Goal: Task Accomplishment & Management: Manage account settings

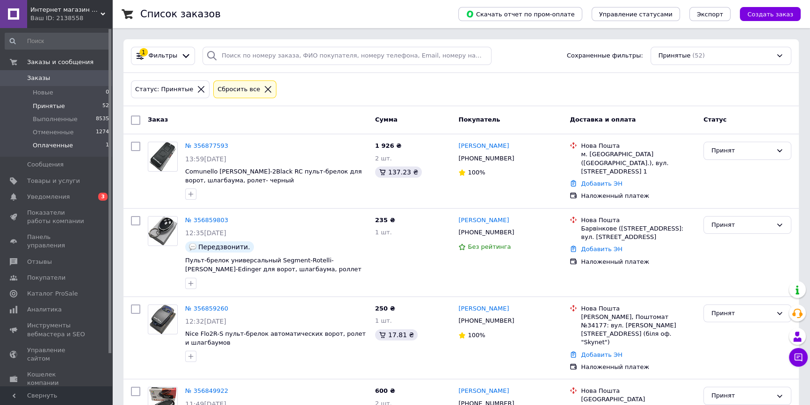
click at [41, 147] on span "Оплаченные" at bounding box center [53, 145] width 40 height 8
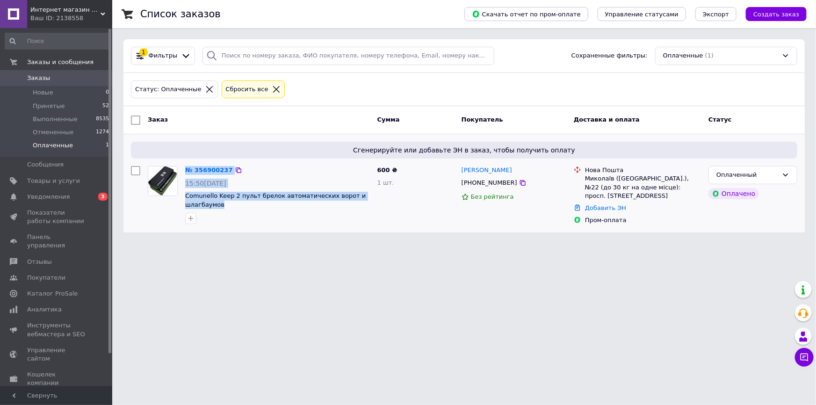
drag, startPoint x: 178, startPoint y: 200, endPoint x: 234, endPoint y: 203, distance: 56.2
click at [234, 203] on div "№ 356900237 15:50[DATE] Comunello Keep 2 пульт брелок автоматических ворот и шл…" at bounding box center [259, 194] width 230 height 65
click at [230, 211] on div at bounding box center [277, 218] width 188 height 15
drag, startPoint x: 225, startPoint y: 206, endPoint x: 184, endPoint y: 196, distance: 41.7
click at [184, 196] on div "№ 356900237 15:50, 12.08.2025 Comunello Keep 2 пульт брелок автоматических воро…" at bounding box center [277, 194] width 192 height 65
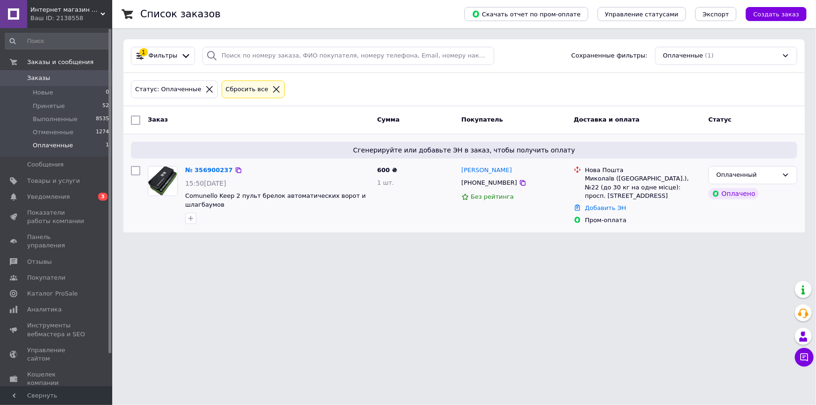
click at [179, 201] on div at bounding box center [162, 194] width 37 height 65
drag, startPoint x: 182, startPoint y: 194, endPoint x: 226, endPoint y: 206, distance: 45.3
click at [226, 206] on div "№ 356900237 15:50, 12.08.2025 Comunello Keep 2 пульт брелок автоматических воро…" at bounding box center [277, 194] width 192 height 65
click at [226, 206] on span "Comunello Keep 2 пульт брелок автоматических ворот и шлагбаумов" at bounding box center [277, 200] width 185 height 17
click at [226, 205] on span "Comunello Keep 2 пульт брелок автоматических ворот и шлагбаумов" at bounding box center [277, 200] width 185 height 17
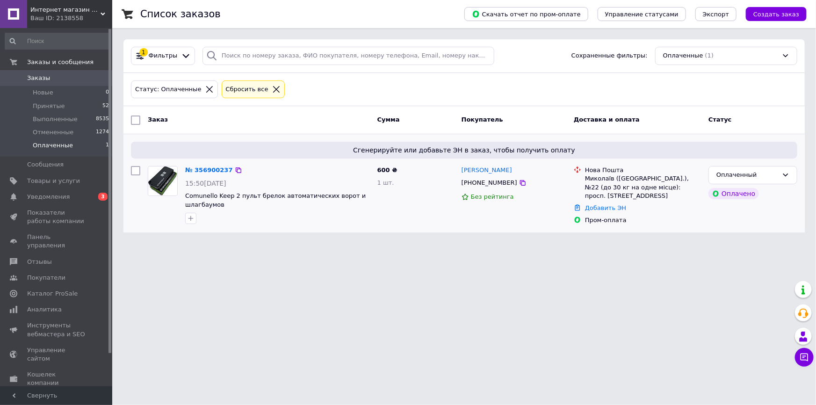
click at [179, 197] on div at bounding box center [162, 194] width 37 height 65
drag, startPoint x: 181, startPoint y: 194, endPoint x: 234, endPoint y: 206, distance: 53.7
click at [234, 206] on div "№ 356900237 15:50, 12.08.2025 Comunello Keep 2 пульт брелок автоматических воро…" at bounding box center [277, 194] width 192 height 65
click at [234, 206] on span "Comunello Keep 2 пульт брелок автоматических ворот и шлагбаумов" at bounding box center [277, 200] width 185 height 17
drag, startPoint x: 230, startPoint y: 203, endPoint x: 172, endPoint y: 195, distance: 58.5
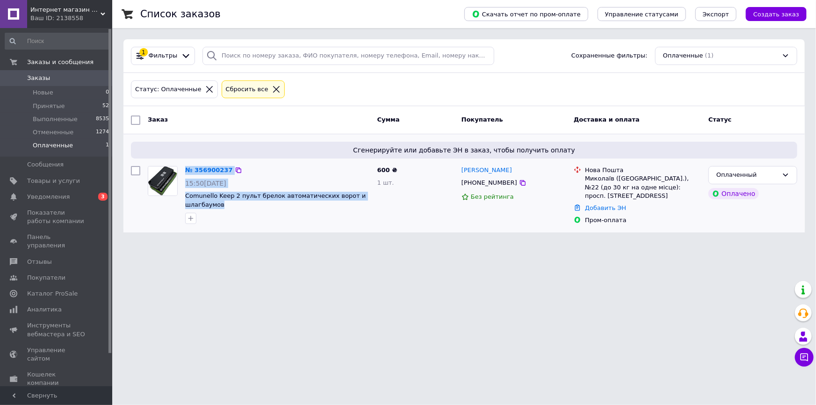
click at [172, 195] on div "№ 356900237 15:50, 12.08.2025 Comunello Keep 2 пульт брелок автоматических воро…" at bounding box center [259, 194] width 230 height 65
click at [177, 199] on div at bounding box center [162, 194] width 37 height 65
drag, startPoint x: 182, startPoint y: 192, endPoint x: 231, endPoint y: 210, distance: 52.8
click at [231, 210] on div "№ 356900237 15:50, 12.08.2025 Comunello Keep 2 пульт брелок автоматических воро…" at bounding box center [277, 194] width 192 height 65
click at [225, 207] on span "Comunello Keep 2 пульт брелок автоматических ворот и шлагбаумов" at bounding box center [277, 200] width 185 height 17
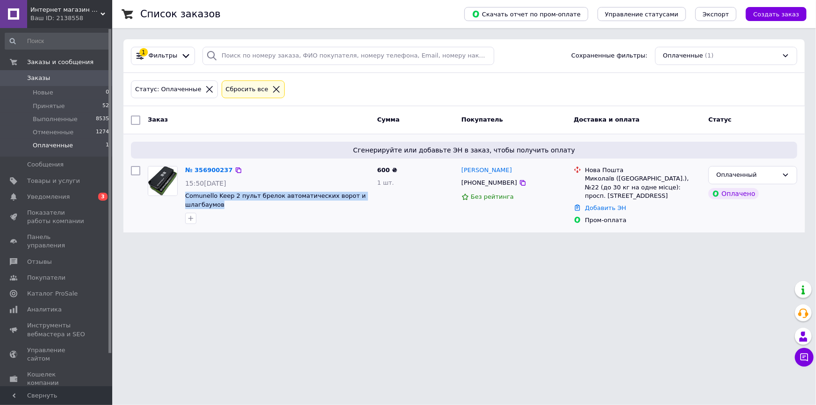
click at [271, 212] on div at bounding box center [277, 218] width 188 height 15
click at [772, 173] on div "Оплаченный" at bounding box center [747, 175] width 62 height 10
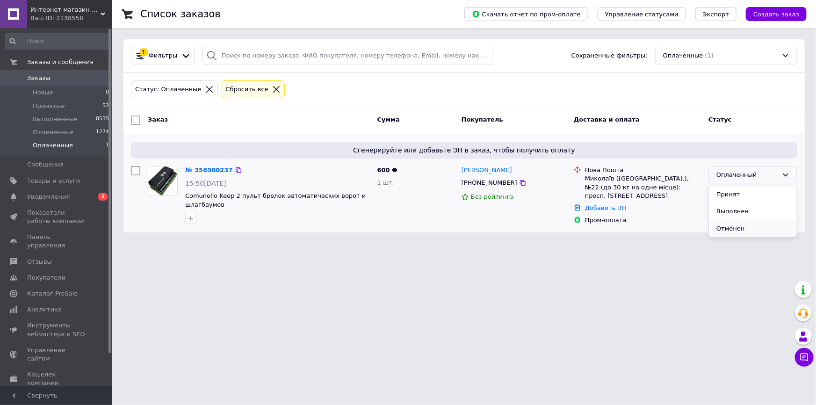
click at [723, 228] on li "Отменен" at bounding box center [753, 228] width 88 height 17
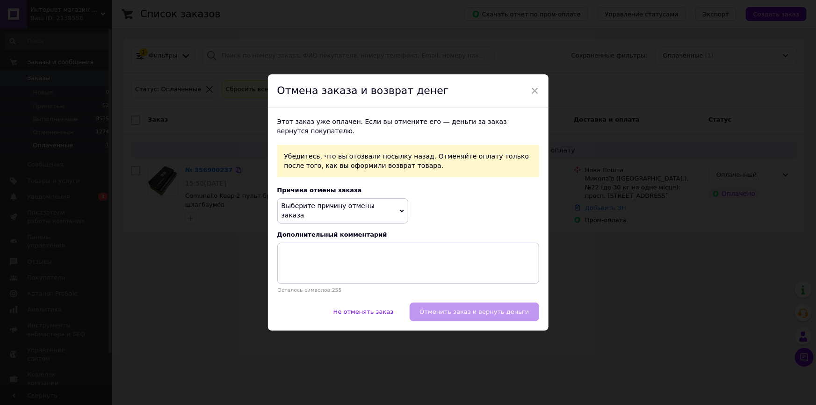
click at [334, 210] on span "Выберите причину отмены заказа" at bounding box center [327, 210] width 93 height 17
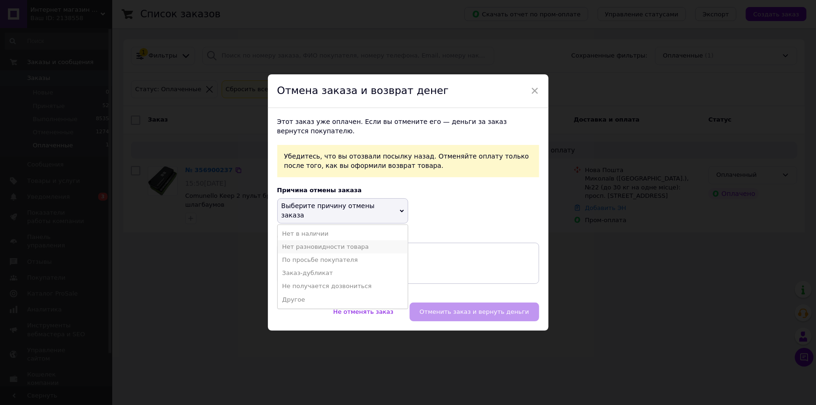
click at [300, 241] on li "Нет разновидности товара" at bounding box center [343, 246] width 130 height 13
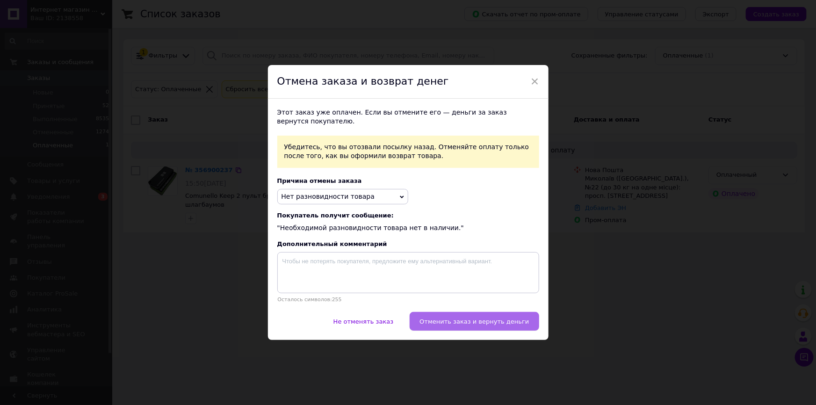
click at [469, 330] on button "Отменить заказ и вернуть деньги" at bounding box center [473, 321] width 129 height 19
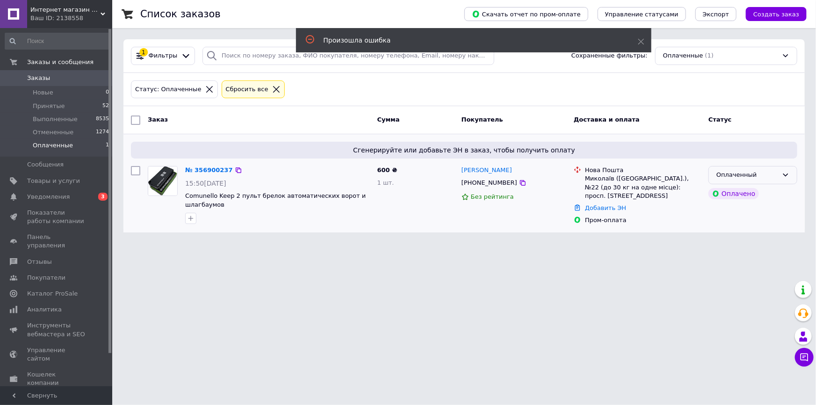
click at [758, 170] on div "Оплаченный" at bounding box center [747, 175] width 62 height 10
click at [734, 229] on li "Отменен" at bounding box center [753, 228] width 88 height 17
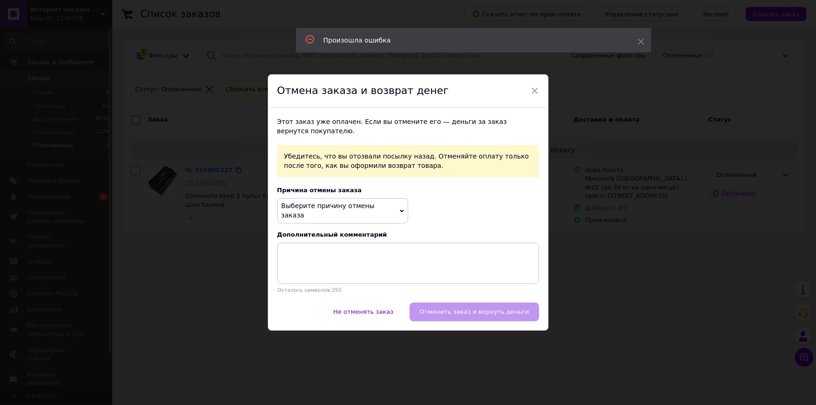
click at [351, 213] on span "Выберите причину отмены заказа" at bounding box center [327, 210] width 93 height 17
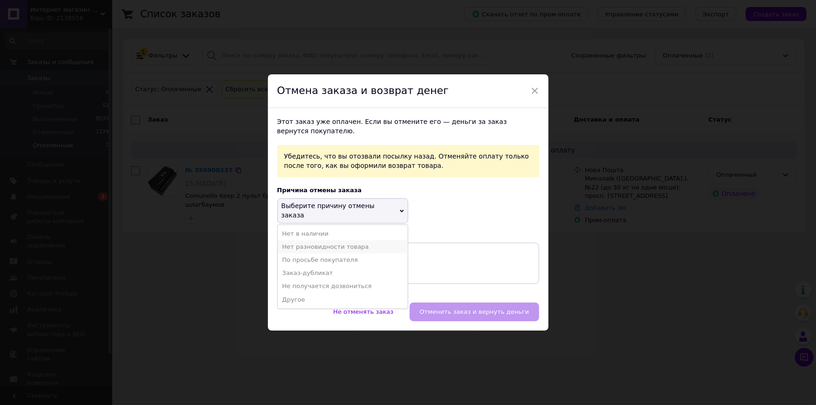
click at [310, 240] on li "Нет разновидности товара" at bounding box center [343, 246] width 130 height 13
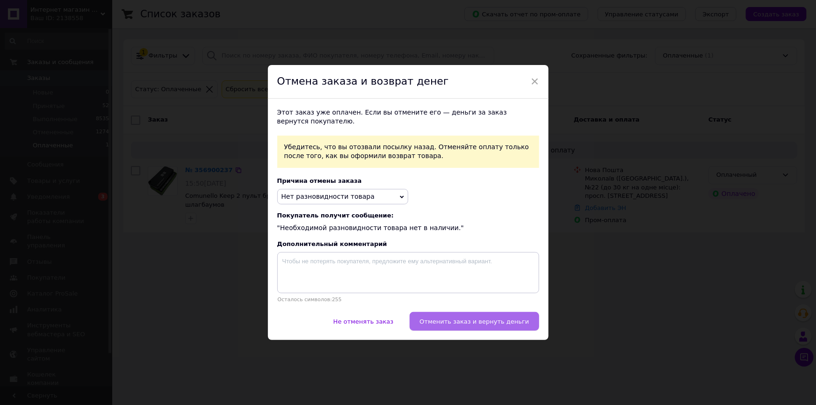
click at [482, 322] on span "Отменить заказ и вернуть деньги" at bounding box center [473, 321] width 109 height 7
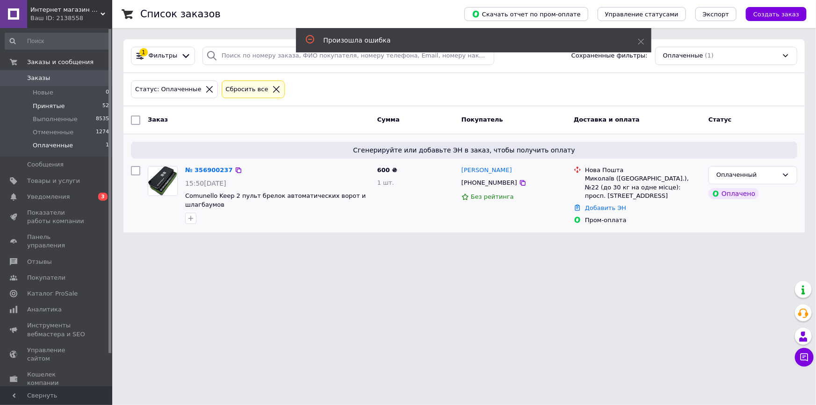
click at [43, 107] on span "Принятые" at bounding box center [49, 106] width 32 height 8
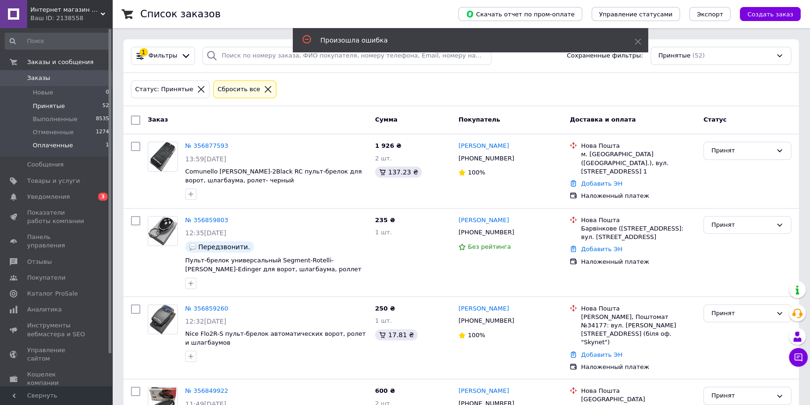
click at [52, 143] on span "Оплаченные" at bounding box center [53, 145] width 40 height 8
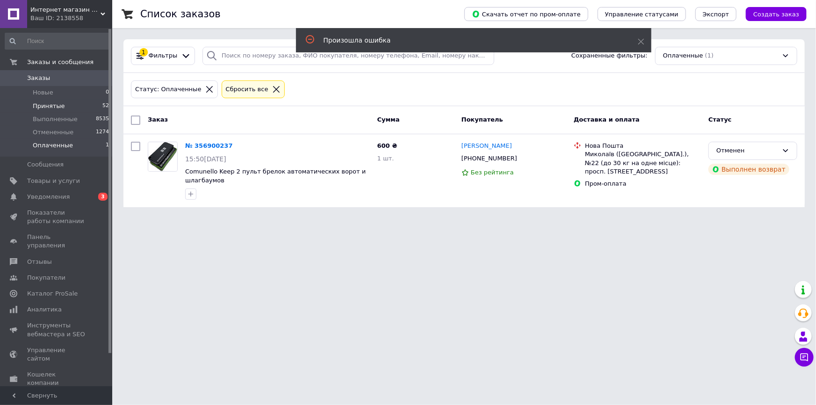
click at [55, 105] on span "Принятые" at bounding box center [49, 106] width 32 height 8
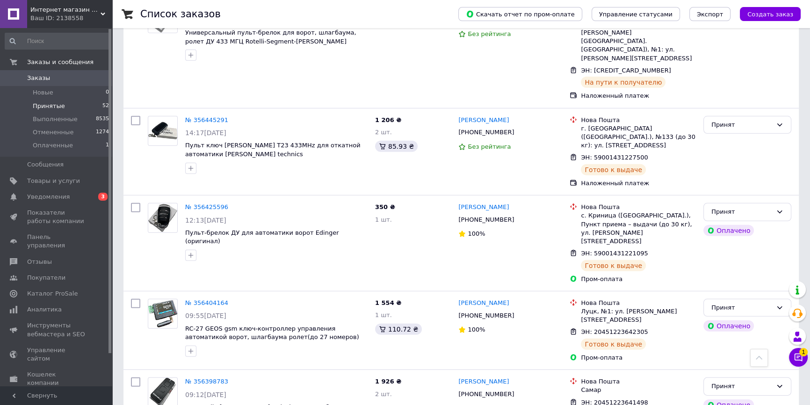
scroll to position [3923, 0]
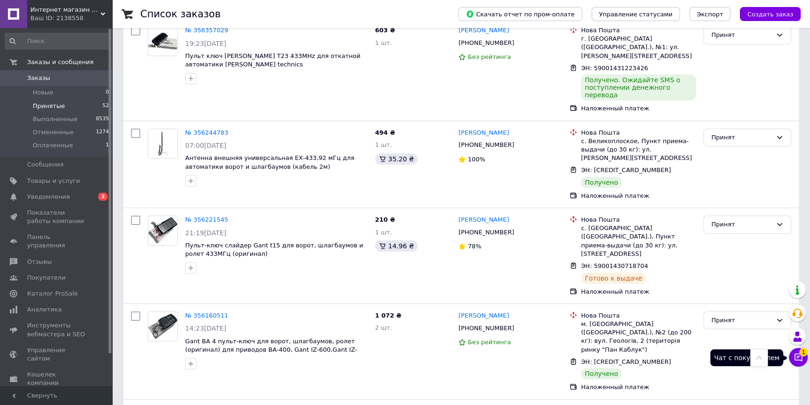
click at [797, 356] on icon at bounding box center [797, 356] width 9 height 9
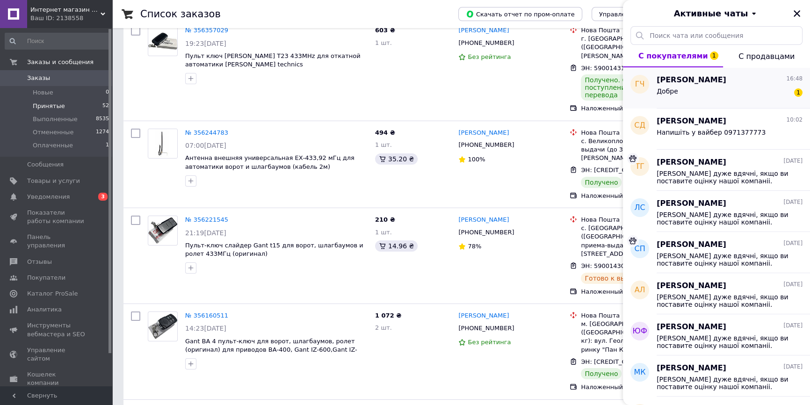
click at [687, 88] on div "Добре 1" at bounding box center [729, 93] width 146 height 15
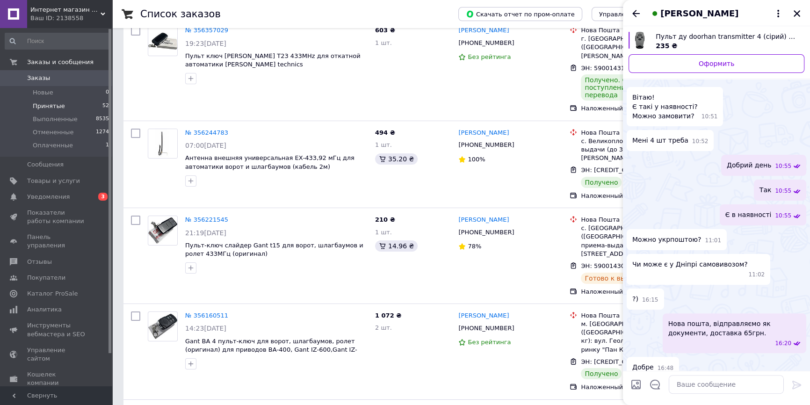
scroll to position [285, 0]
click at [795, 12] on icon "Закрыть" at bounding box center [796, 13] width 7 height 7
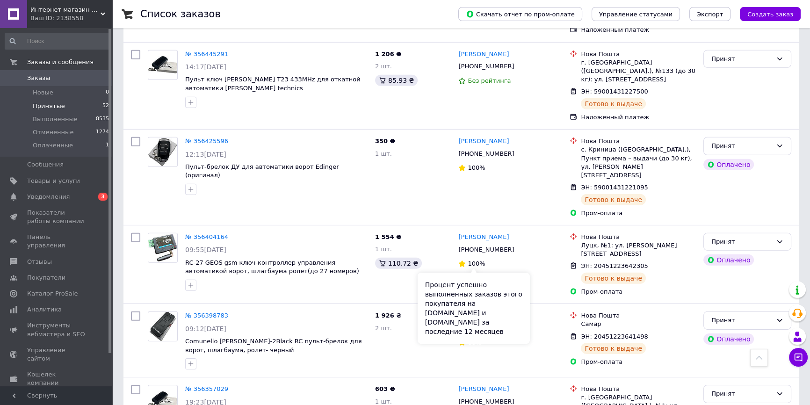
scroll to position [3540, 0]
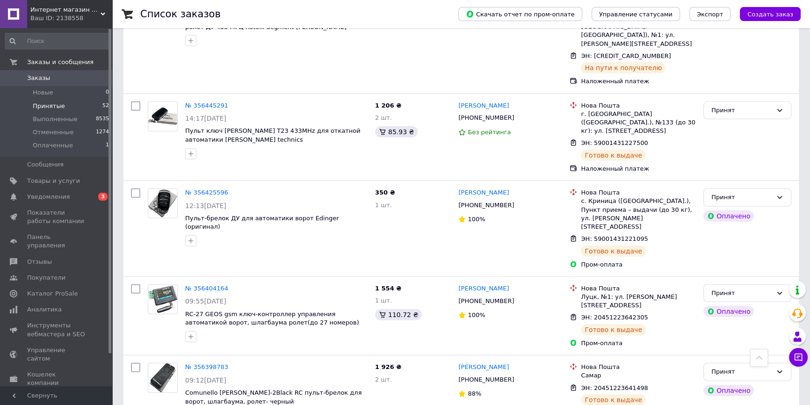
scroll to position [3498, 0]
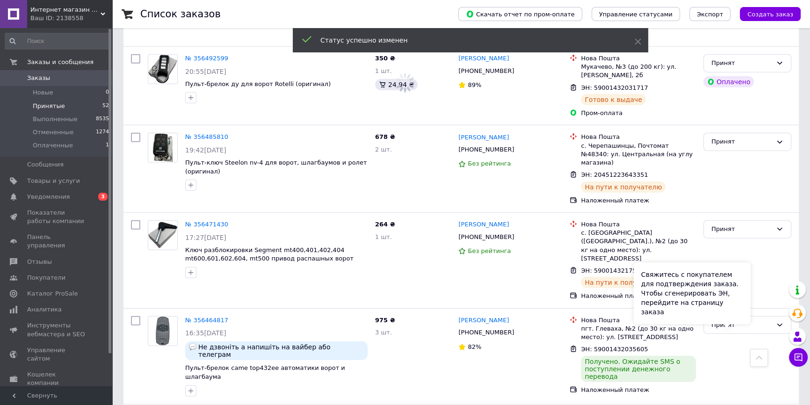
scroll to position [2945, 0]
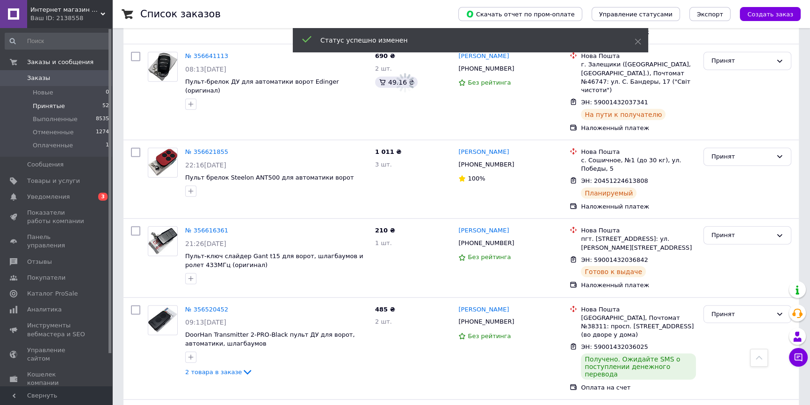
scroll to position [2733, 0]
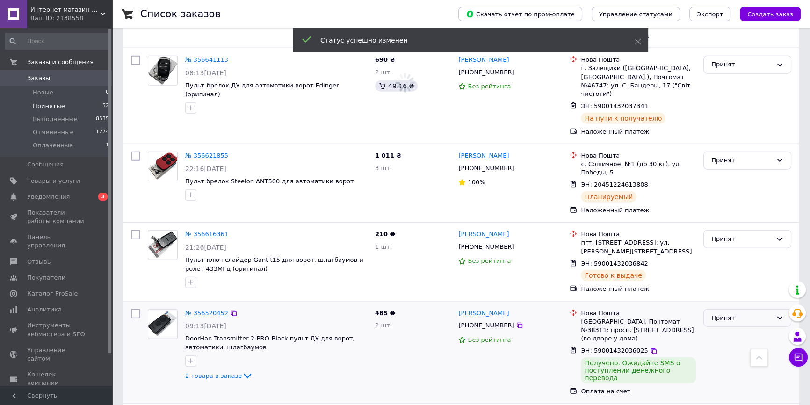
click at [723, 313] on div "Принят" at bounding box center [741, 318] width 61 height 10
click at [724, 329] on li "Выполнен" at bounding box center [746, 337] width 87 height 17
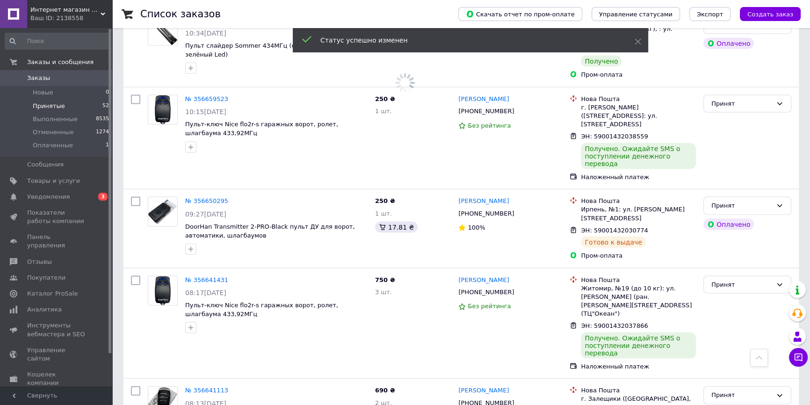
scroll to position [2308, 0]
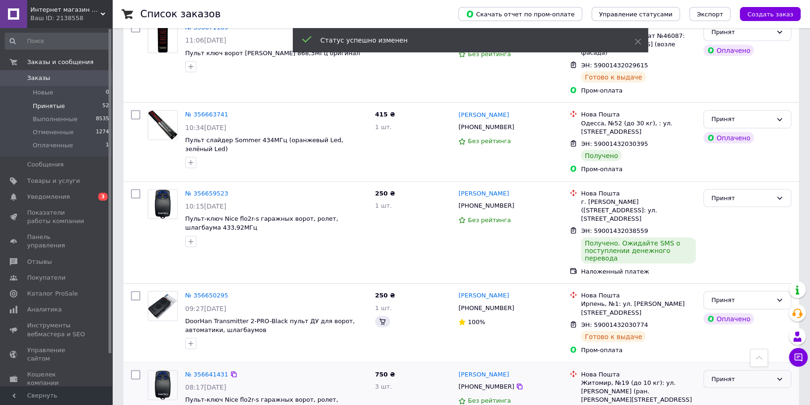
click at [726, 374] on div "Принят" at bounding box center [741, 379] width 61 height 10
click at [725, 390] on li "Выполнен" at bounding box center [746, 398] width 87 height 17
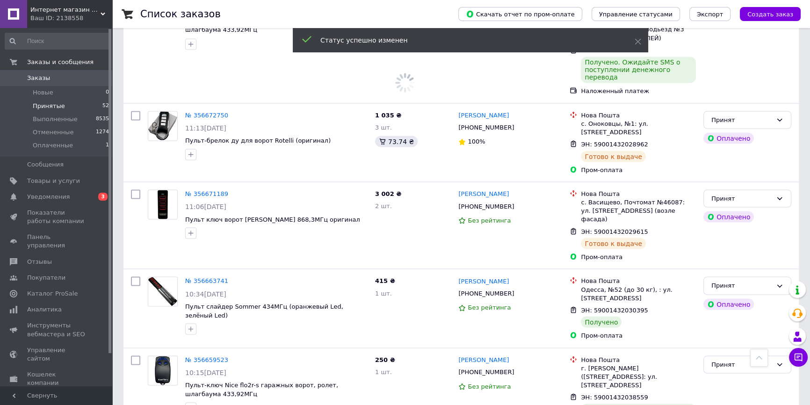
scroll to position [2138, 0]
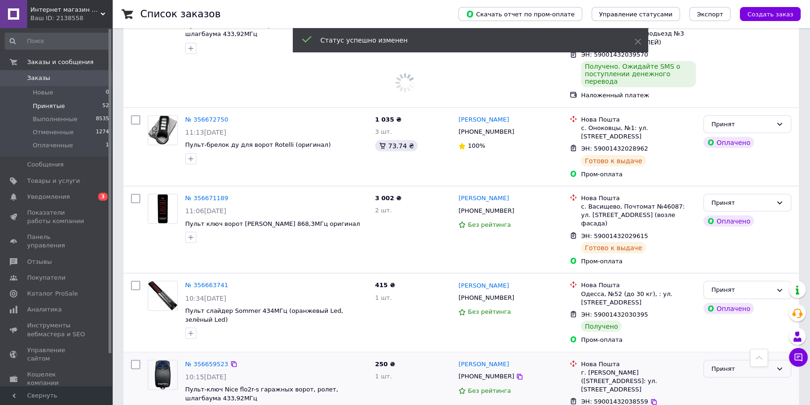
click at [720, 364] on div "Принят" at bounding box center [741, 369] width 61 height 10
click at [721, 379] on li "Выполнен" at bounding box center [746, 387] width 87 height 17
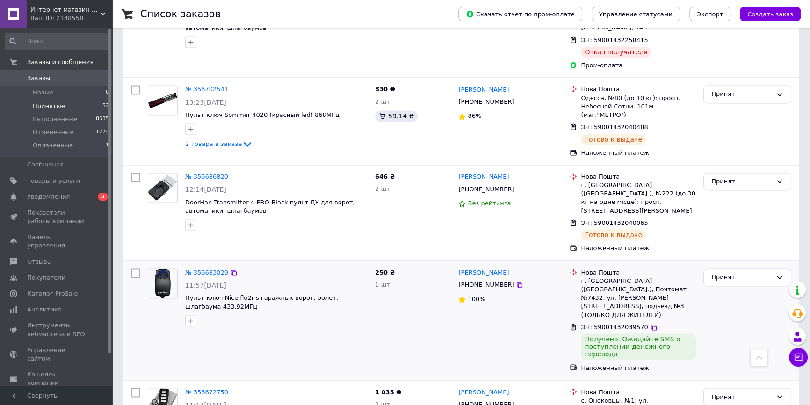
scroll to position [1841, 0]
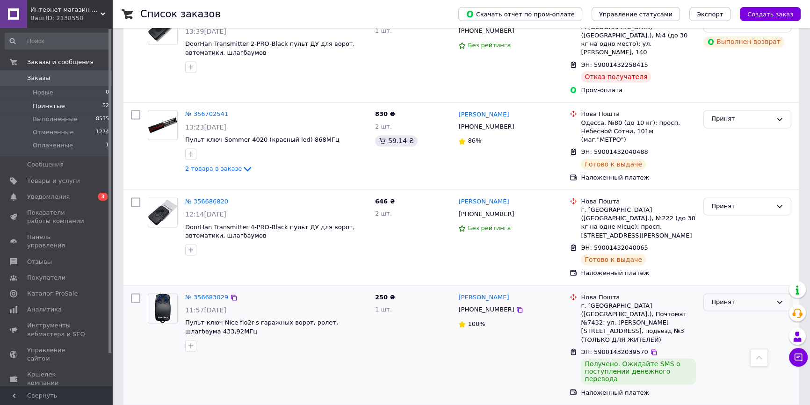
click at [740, 297] on div "Принят" at bounding box center [741, 302] width 61 height 10
click at [735, 313] on li "Выполнен" at bounding box center [746, 321] width 87 height 17
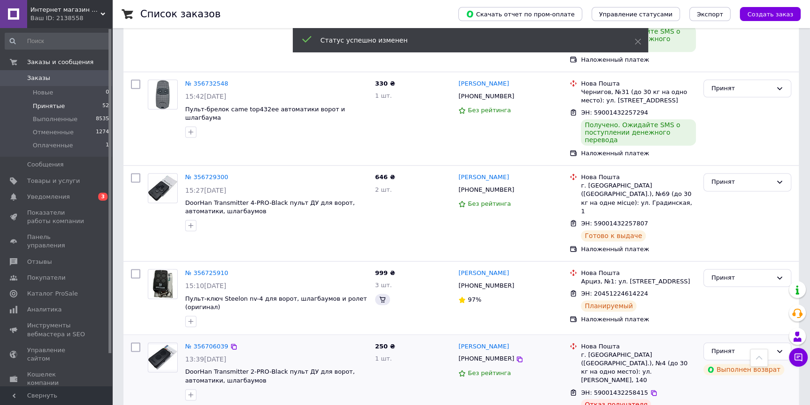
scroll to position [1551, 0]
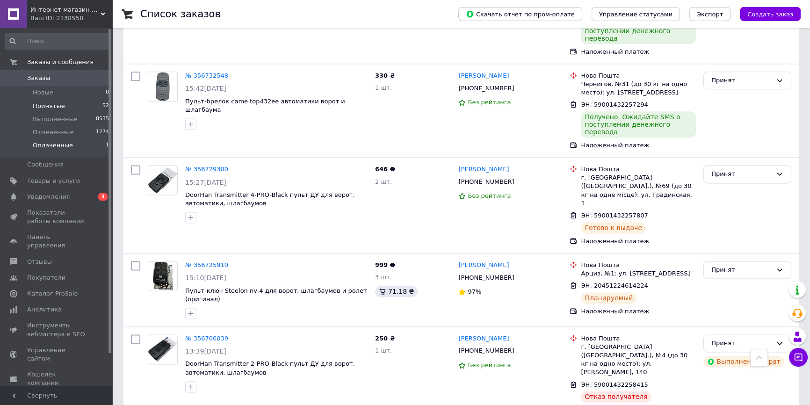
click at [47, 142] on span "Оплаченные" at bounding box center [53, 145] width 40 height 8
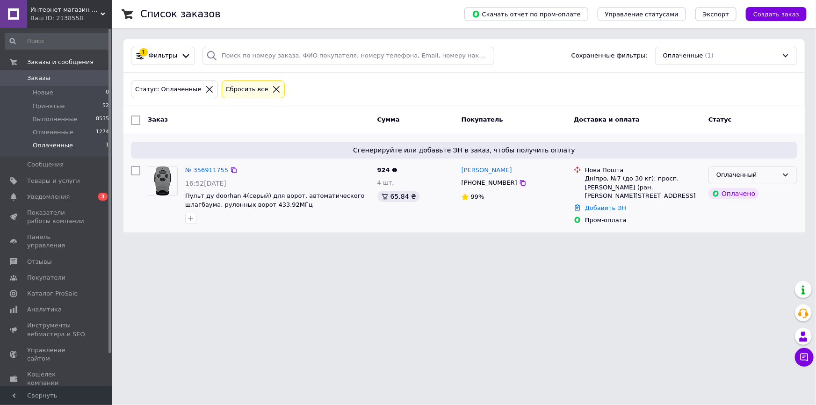
click at [750, 170] on div "Оплаченный" at bounding box center [747, 175] width 62 height 10
click at [723, 192] on li "Принят" at bounding box center [753, 194] width 88 height 17
click at [44, 106] on span "Принятые" at bounding box center [49, 106] width 32 height 8
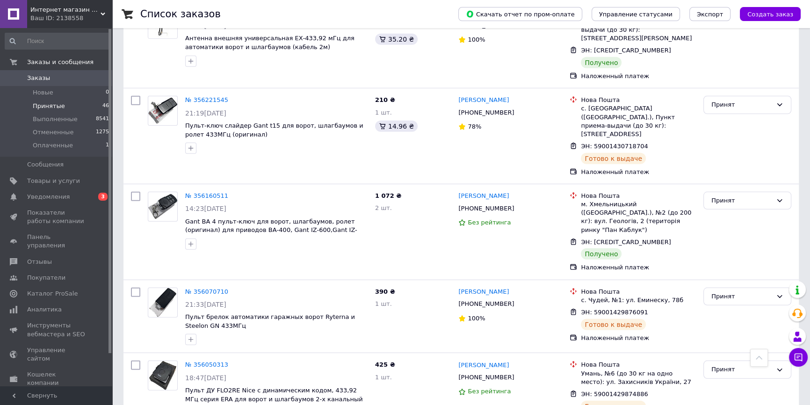
scroll to position [3410, 0]
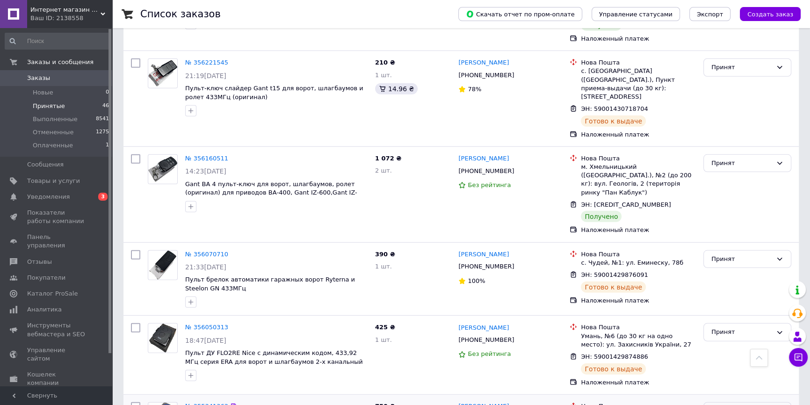
click at [773, 402] on div "Принят" at bounding box center [747, 411] width 88 height 18
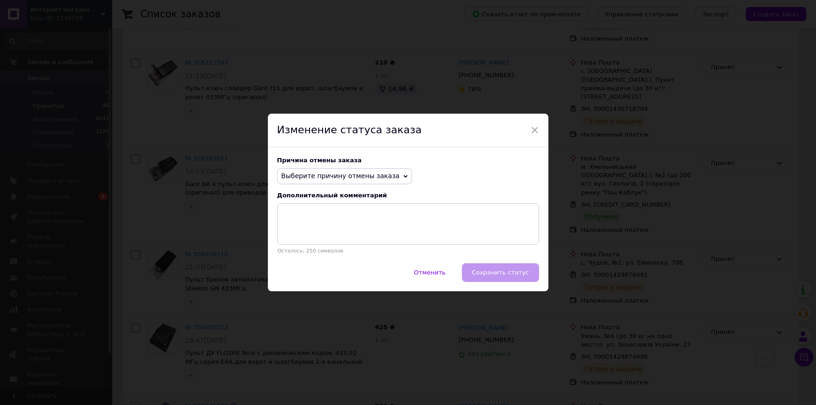
click at [380, 173] on span "Выберите причину отмены заказа" at bounding box center [340, 175] width 118 height 7
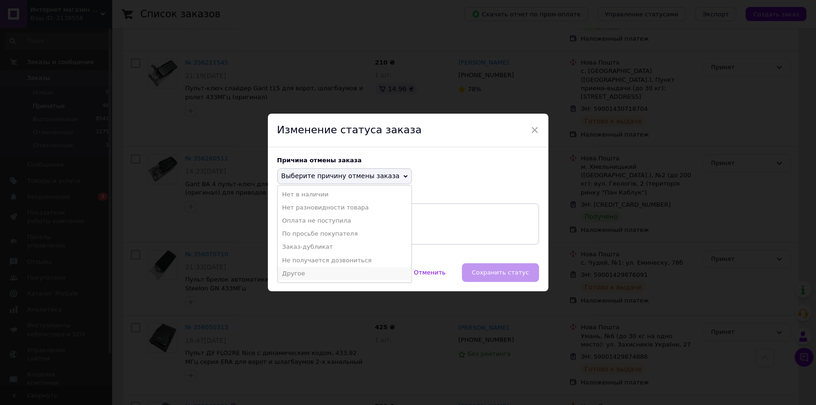
click at [304, 273] on li "Другое" at bounding box center [345, 273] width 134 height 13
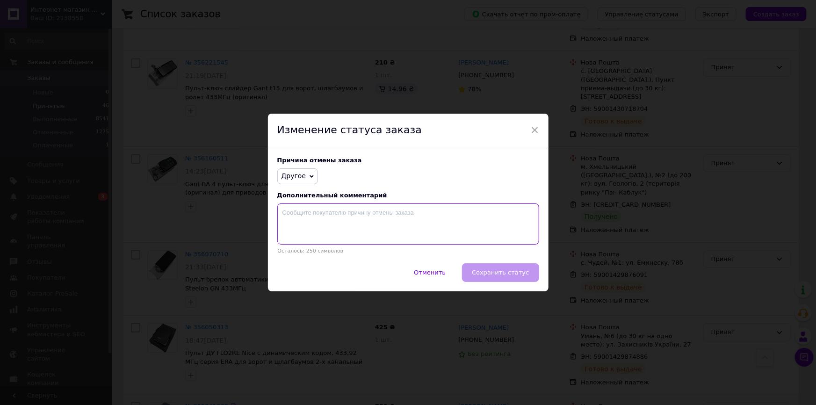
click at [318, 226] on textarea at bounding box center [408, 223] width 262 height 41
type textarea "Не забрал посылку с Новой Почты!!! ОБМАНЫВАЕТ!!!"
click at [515, 278] on button "Сохранить статус" at bounding box center [500, 272] width 77 height 19
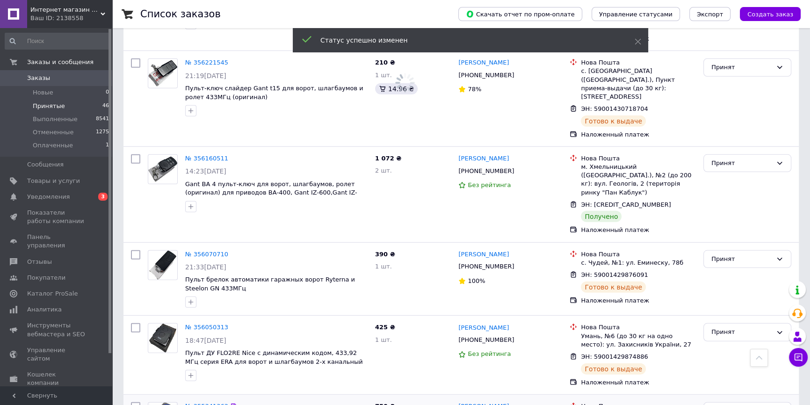
click at [218, 402] on link "№ 355341363" at bounding box center [206, 405] width 43 height 7
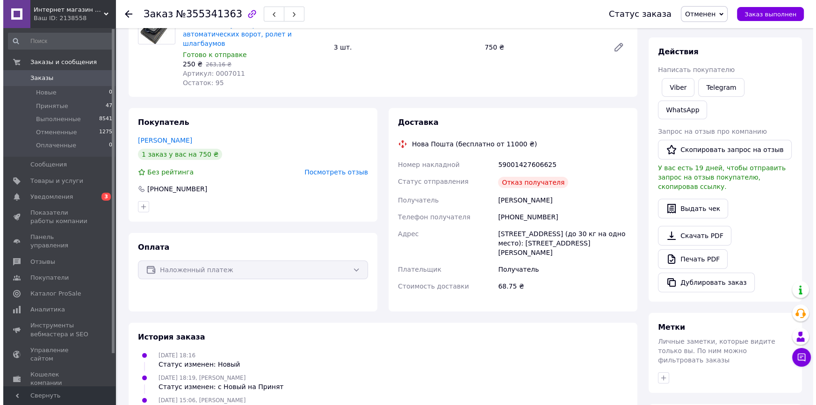
scroll to position [85, 0]
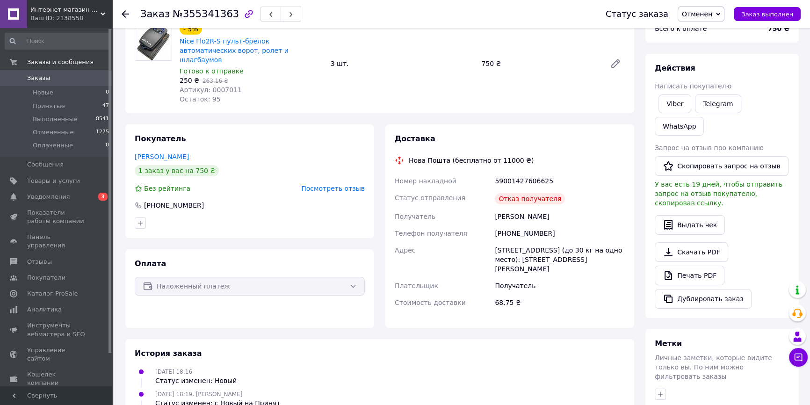
click at [350, 185] on span "Посмотреть отзыв" at bounding box center [333, 188] width 64 height 7
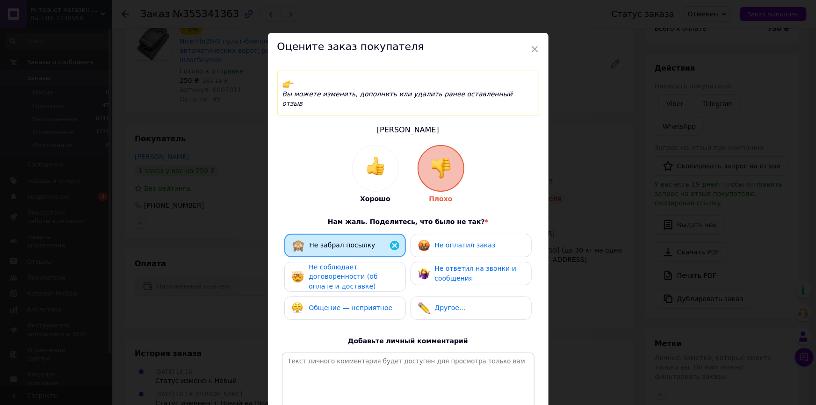
click at [448, 241] on span "Не оплатил заказ" at bounding box center [465, 244] width 61 height 7
click at [377, 263] on span "Не соблюдает договоренности (об оплате и доставке)" at bounding box center [343, 276] width 69 height 27
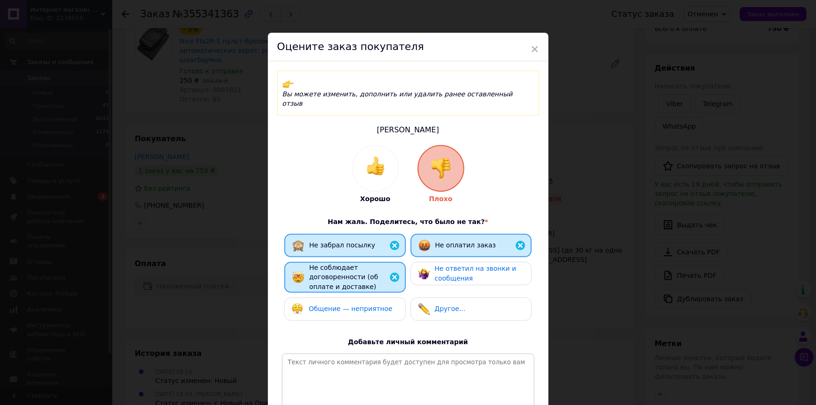
click at [440, 265] on span "Не ответил на звонки и сообщения" at bounding box center [476, 273] width 82 height 17
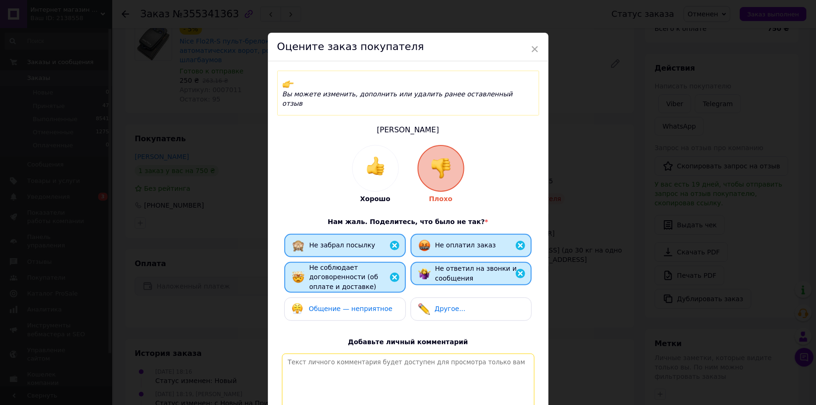
click at [378, 353] on textarea at bounding box center [408, 386] width 252 height 66
click at [369, 353] on textarea at bounding box center [408, 386] width 252 height 66
paste textarea "Не забрал посылку с Новой Почты!!! ОБМАНЫВАЕТ!!!"
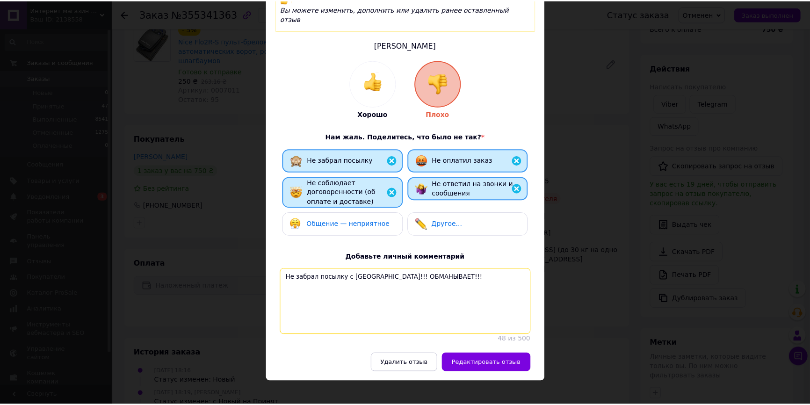
scroll to position [86, 0]
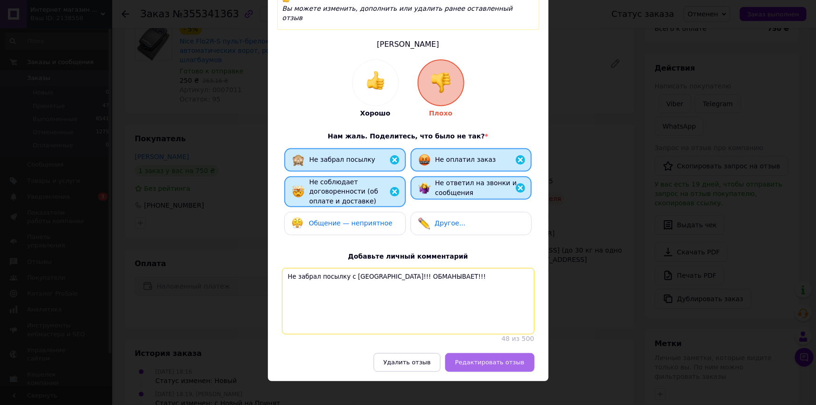
type textarea "Не забрал посылку с Новой Почты!!! ОБМАНЫВАЕТ!!!"
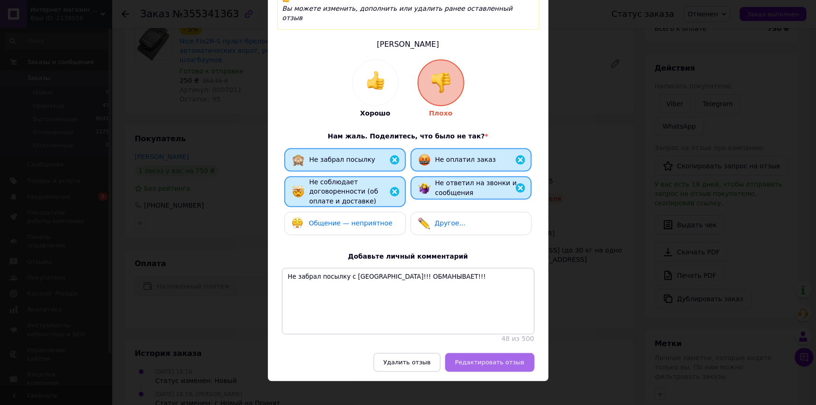
click at [495, 359] on span "Редактировать отзыв" at bounding box center [489, 362] width 69 height 7
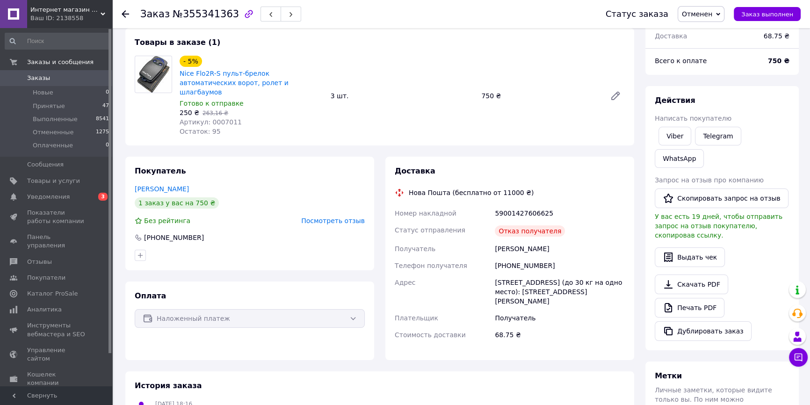
scroll to position [23, 0]
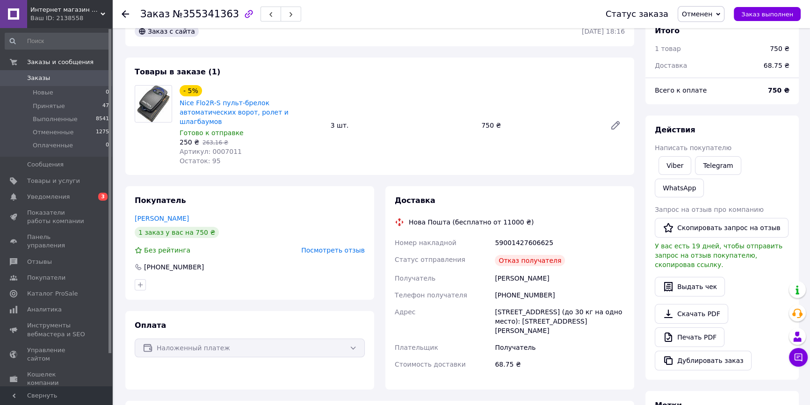
click at [122, 14] on use at bounding box center [125, 13] width 7 height 7
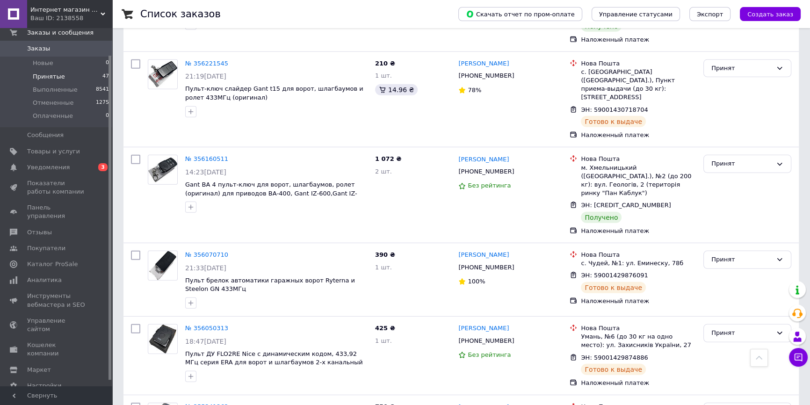
scroll to position [36, 0]
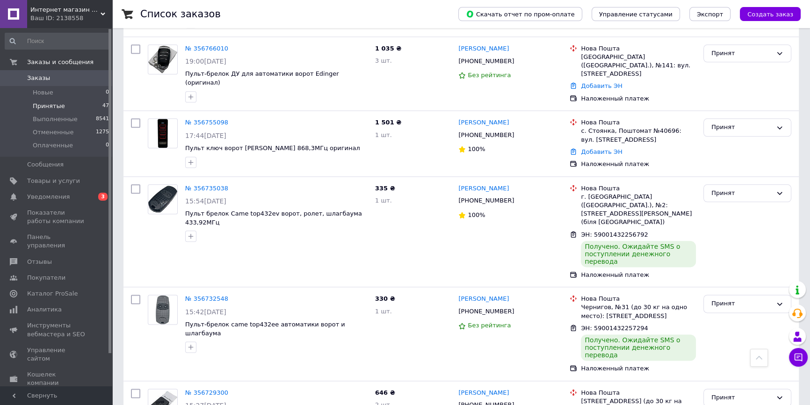
scroll to position [1426, 0]
click at [725, 299] on div "Принят" at bounding box center [741, 304] width 61 height 10
click at [725, 315] on li "Выполнен" at bounding box center [746, 323] width 87 height 17
click at [732, 189] on div "Принят" at bounding box center [741, 194] width 61 height 10
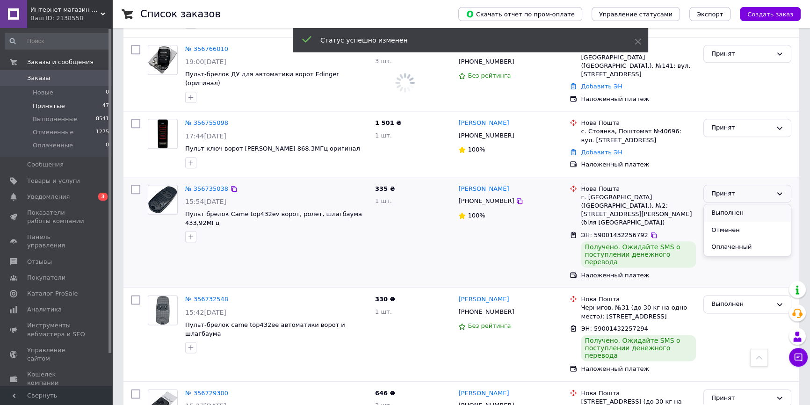
click at [739, 204] on li "Выполнен" at bounding box center [746, 212] width 87 height 17
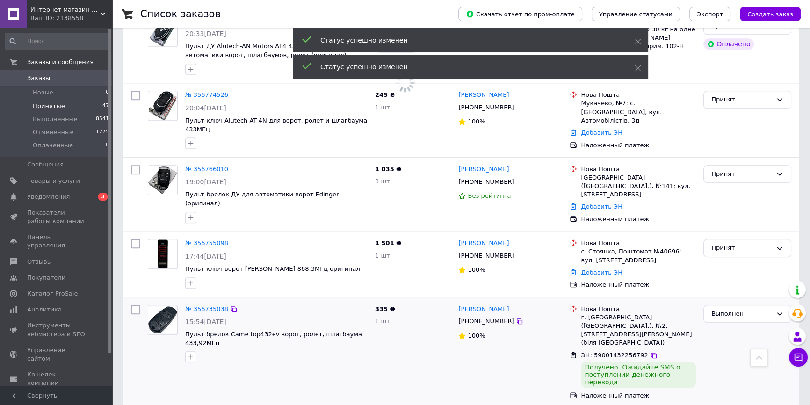
scroll to position [1213, 0]
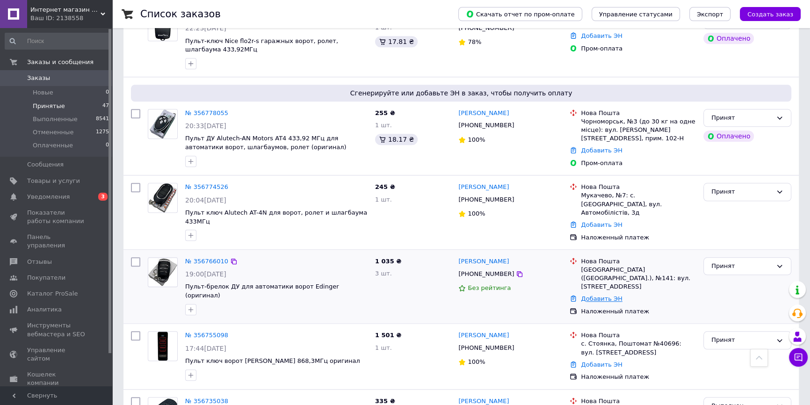
click at [606, 295] on link "Добавить ЭН" at bounding box center [601, 298] width 41 height 7
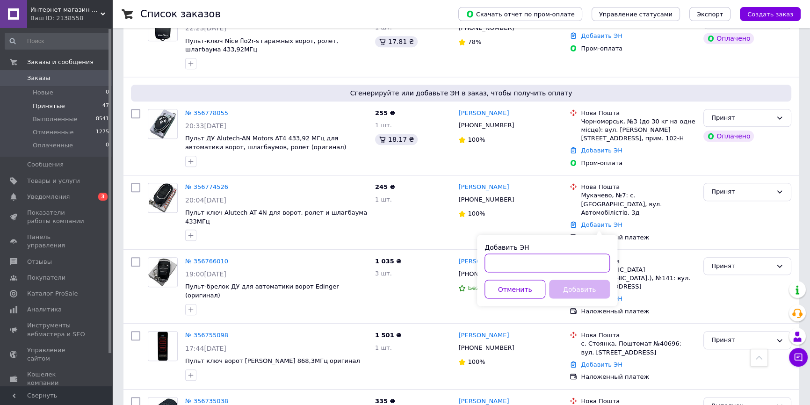
click at [547, 262] on input "Добавить ЭН" at bounding box center [546, 262] width 125 height 19
paste input "59001432484350"
type input "59001432484350"
click at [568, 281] on button "Добавить" at bounding box center [579, 289] width 61 height 19
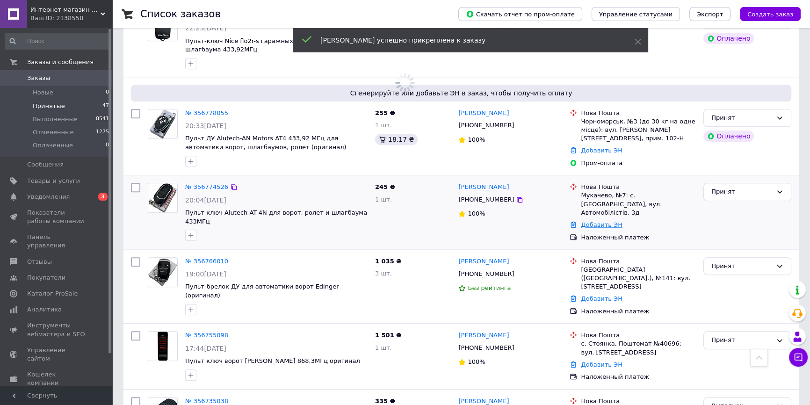
click at [596, 221] on link "Добавить ЭН" at bounding box center [601, 224] width 41 height 7
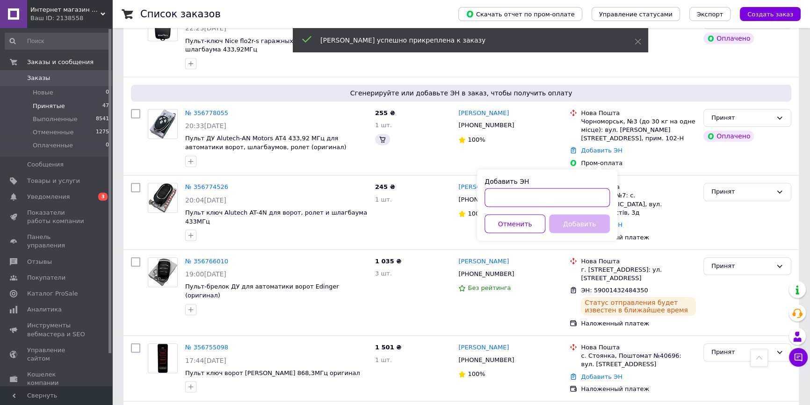
click at [543, 203] on input "Добавить ЭН" at bounding box center [546, 197] width 125 height 19
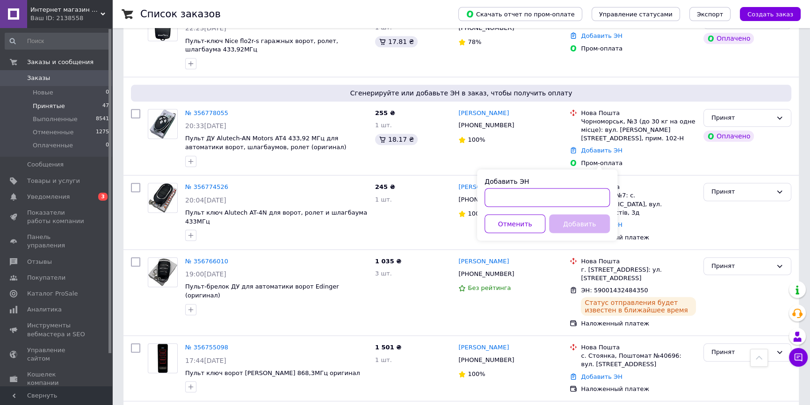
paste input "59001432483662"
type input "59001432483662"
click at [564, 221] on button "Добавить" at bounding box center [579, 223] width 61 height 19
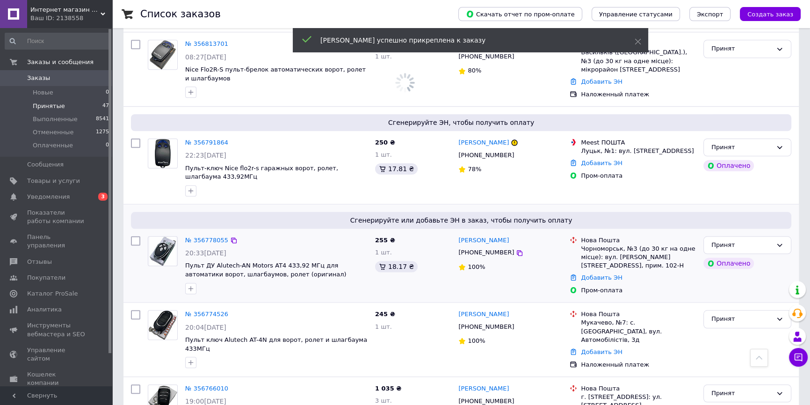
scroll to position [1086, 0]
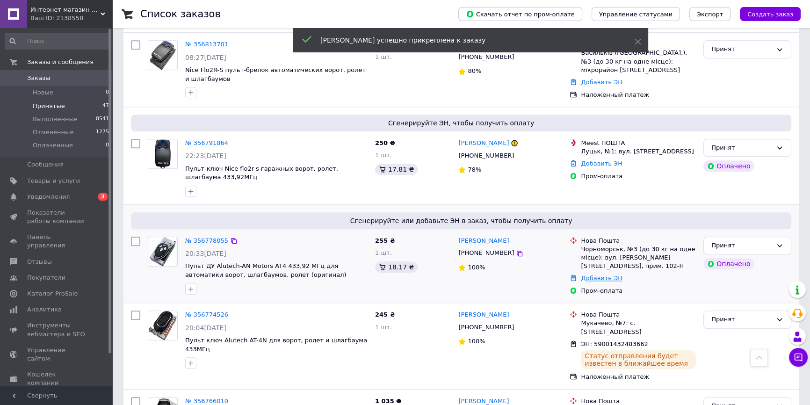
click at [598, 274] on link "Добавить ЭН" at bounding box center [601, 277] width 41 height 7
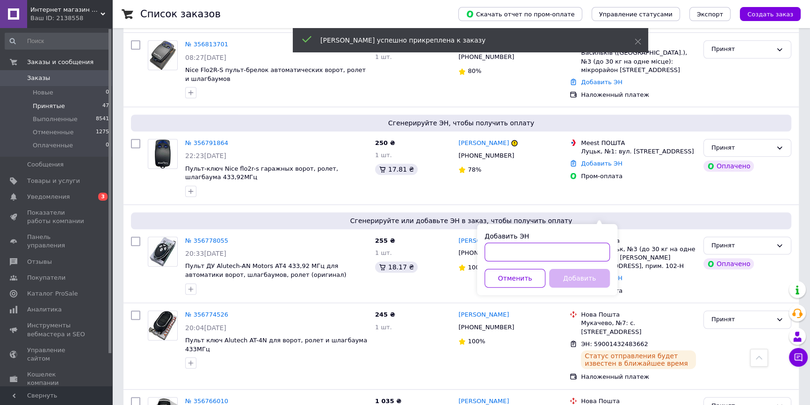
click at [560, 256] on input "Добавить ЭН" at bounding box center [546, 252] width 125 height 19
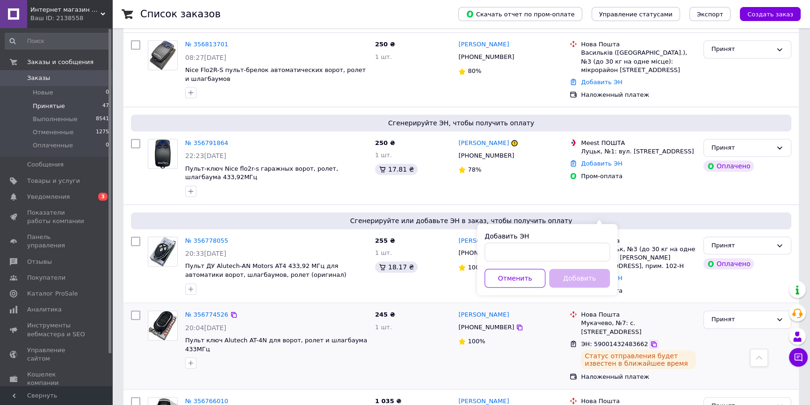
click at [651, 341] on icon at bounding box center [654, 344] width 6 height 6
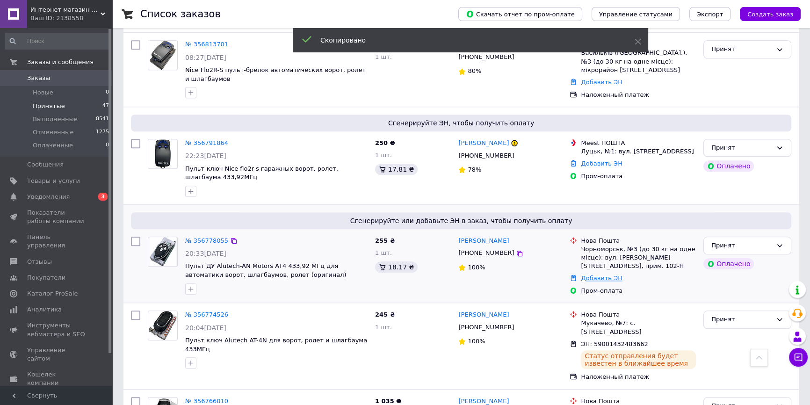
click at [606, 274] on link "Добавить ЭН" at bounding box center [601, 277] width 41 height 7
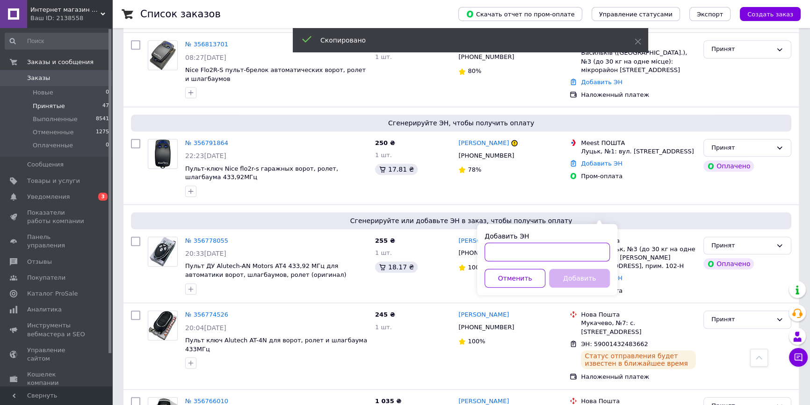
click at [526, 250] on input "Добавить ЭН" at bounding box center [546, 252] width 125 height 19
paste input "59001432483662"
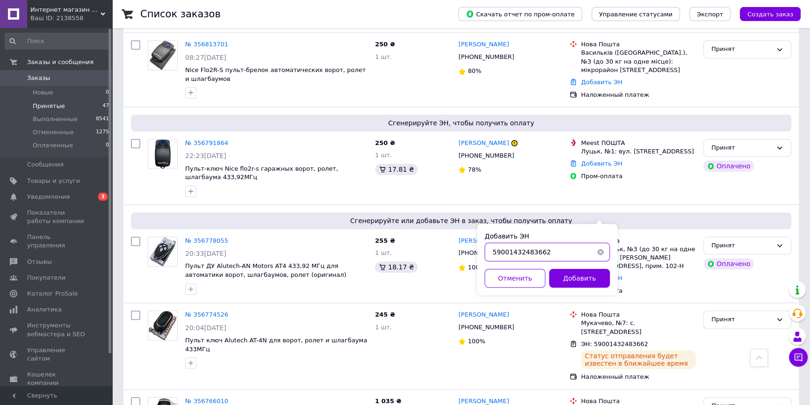
drag, startPoint x: 549, startPoint y: 251, endPoint x: 528, endPoint y: 251, distance: 21.0
click at [528, 251] on input "59001432483662" at bounding box center [546, 252] width 125 height 19
type input "59001432483240"
click at [567, 277] on button "Добавить" at bounding box center [579, 278] width 61 height 19
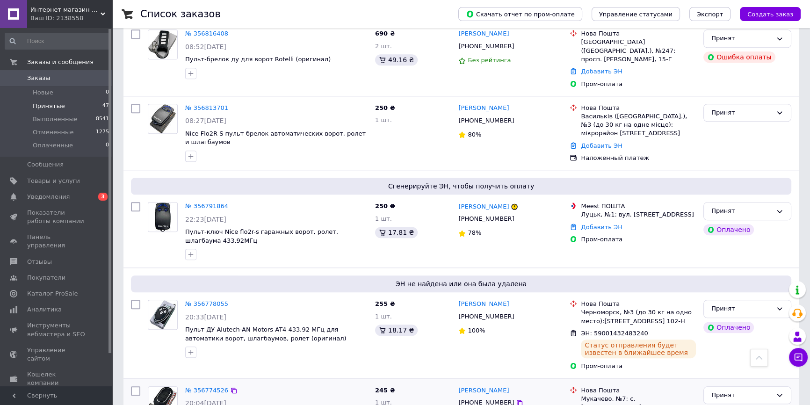
scroll to position [1098, 0]
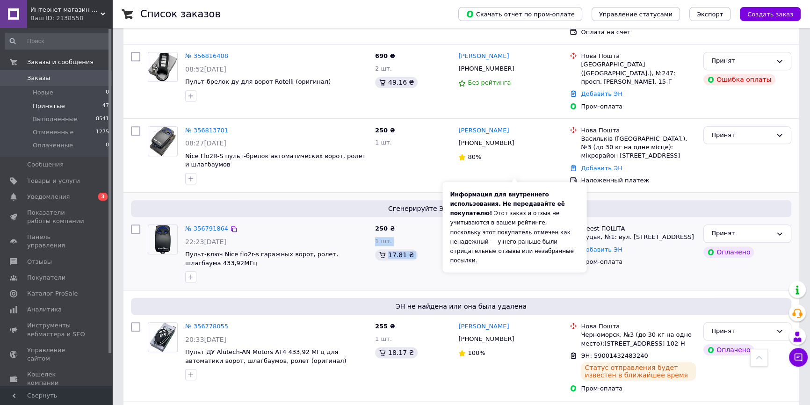
drag, startPoint x: 449, startPoint y: 172, endPoint x: 517, endPoint y: 175, distance: 68.8
click at [517, 221] on div "№ 356791864 22:23[DATE] Пульт-ключ Nice flo2r-s гаражных ворот, ролет, шлагбаум…" at bounding box center [461, 253] width 668 height 65
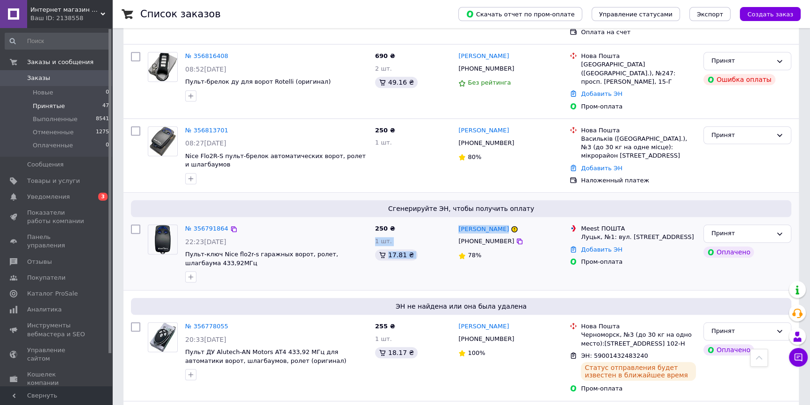
click at [533, 223] on div "[PERSON_NAME]" at bounding box center [510, 228] width 106 height 11
drag, startPoint x: 533, startPoint y: 172, endPoint x: 456, endPoint y: 170, distance: 76.7
click at [457, 223] on div "[PERSON_NAME]" at bounding box center [510, 228] width 106 height 11
click at [456, 221] on div "[PERSON_NAME] [PHONE_NUMBER] 78%" at bounding box center [509, 253] width 111 height 65
drag, startPoint x: 444, startPoint y: 169, endPoint x: 524, endPoint y: 174, distance: 80.1
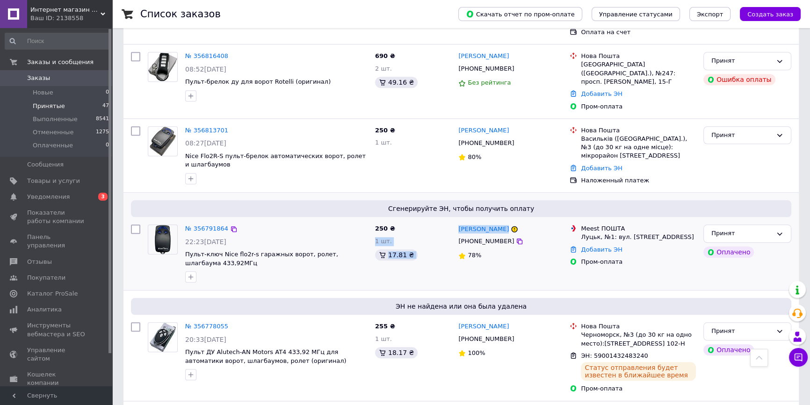
click at [524, 221] on div "№ 356791864 22:23[DATE] Пульт-ключ Nice flo2r-s гаражных ворот, ролет, шлагбаум…" at bounding box center [461, 253] width 668 height 65
click at [524, 223] on div "[PERSON_NAME]" at bounding box center [510, 228] width 106 height 11
click at [208, 225] on link "№ 356791864" at bounding box center [206, 228] width 43 height 7
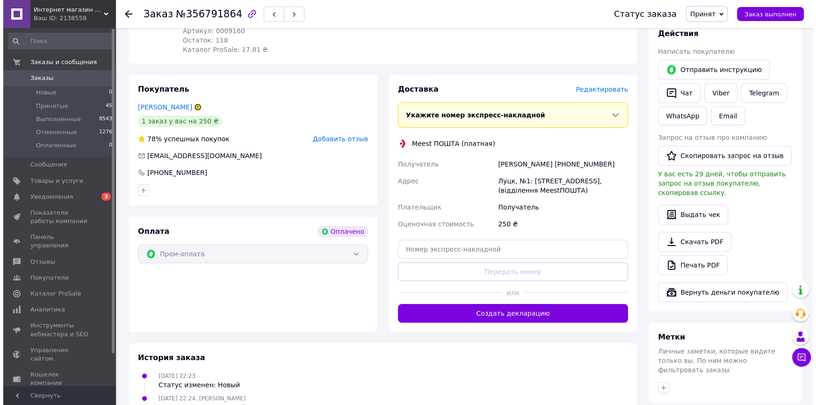
scroll to position [85, 0]
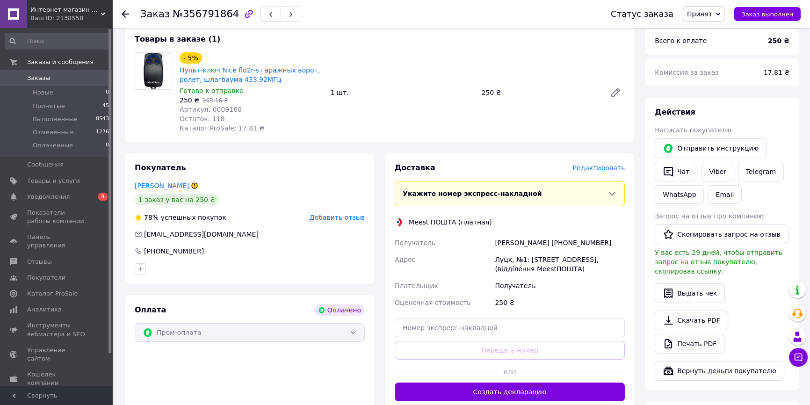
click at [603, 170] on span "Редактировать" at bounding box center [598, 167] width 52 height 7
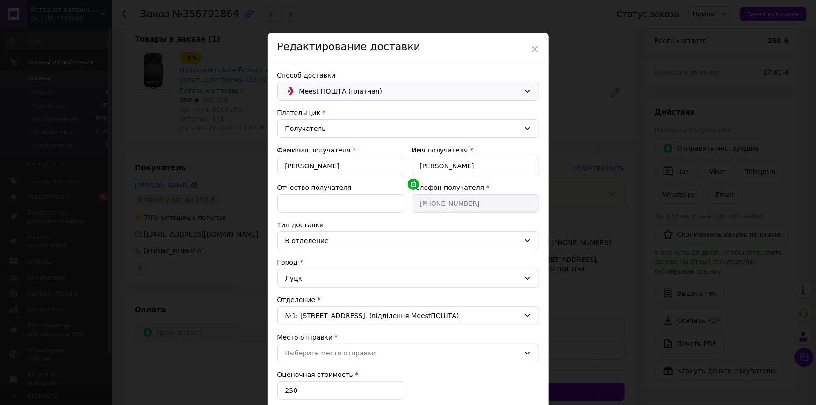
click at [406, 94] on span "Meest ПОШТА (платная)" at bounding box center [409, 91] width 221 height 10
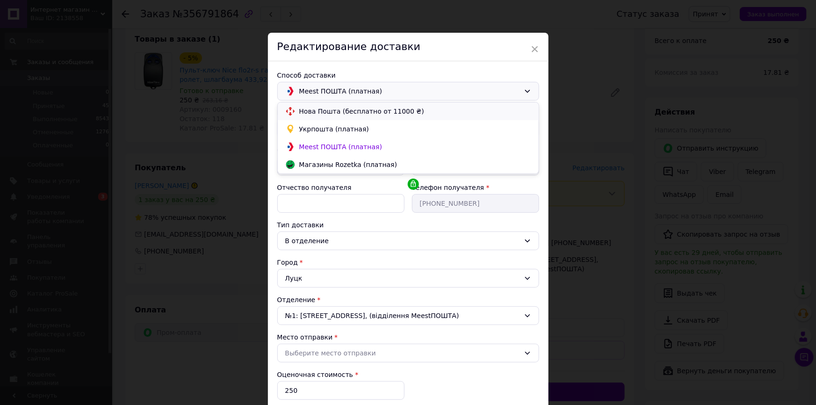
click at [348, 115] on span "Нова Пошта (бесплатно от 11000 ₴)" at bounding box center [415, 111] width 232 height 9
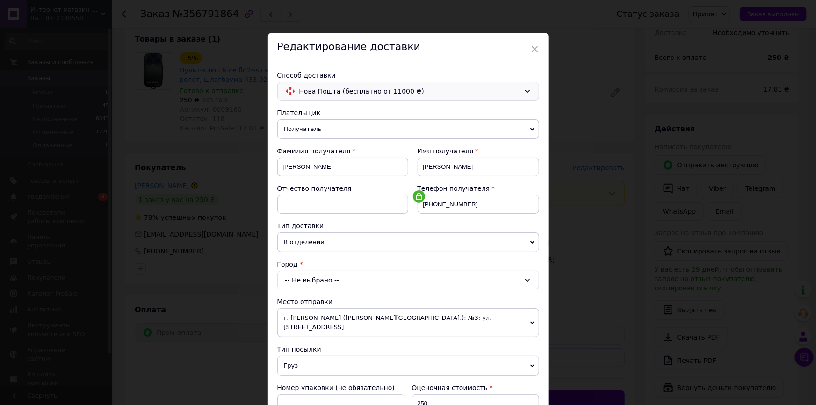
click at [321, 280] on div "-- Не выбрано --" at bounding box center [408, 280] width 262 height 19
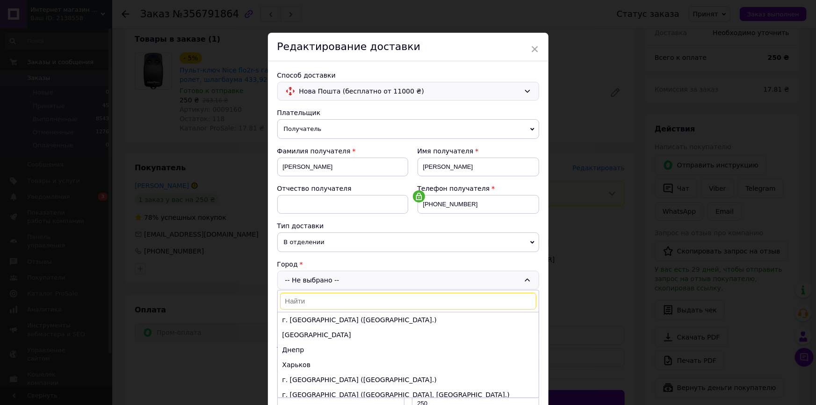
click at [307, 301] on input at bounding box center [408, 301] width 256 height 17
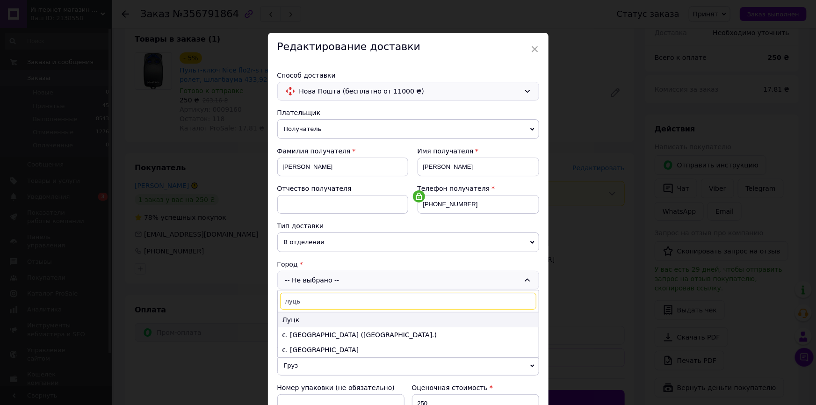
type input "луць"
click at [298, 318] on li "Луцк" at bounding box center [408, 319] width 261 height 15
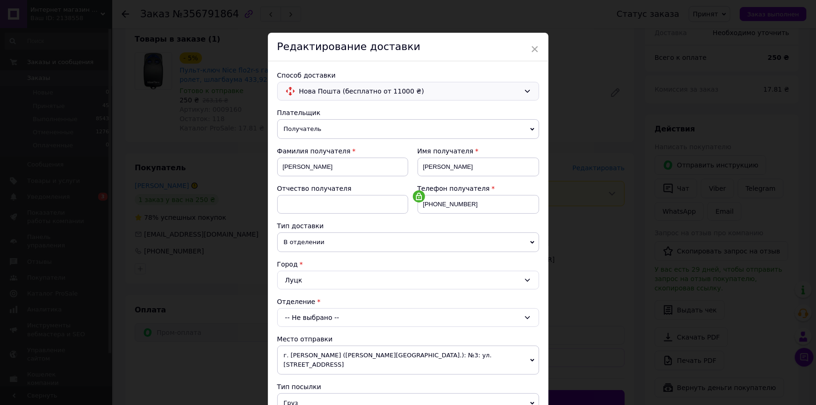
click at [297, 315] on div "-- Не выбрано --" at bounding box center [408, 317] width 262 height 19
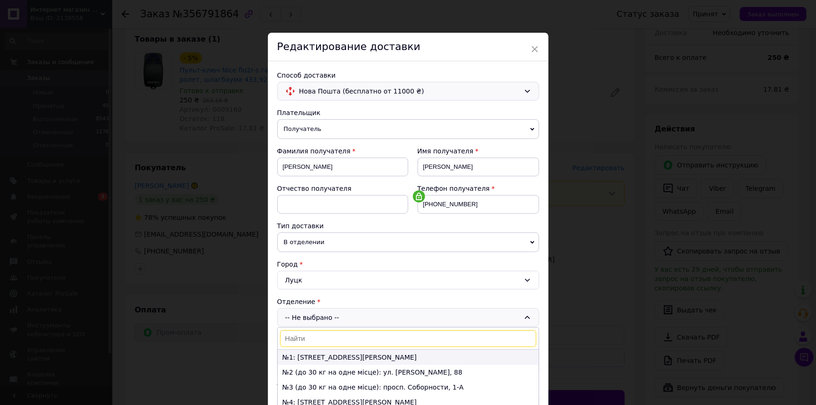
click at [294, 359] on li "№1: [STREET_ADDRESS][PERSON_NAME]" at bounding box center [408, 357] width 261 height 15
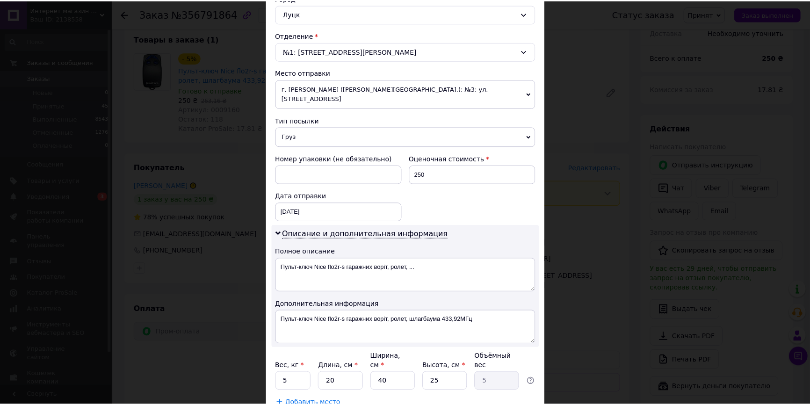
scroll to position [319, 0]
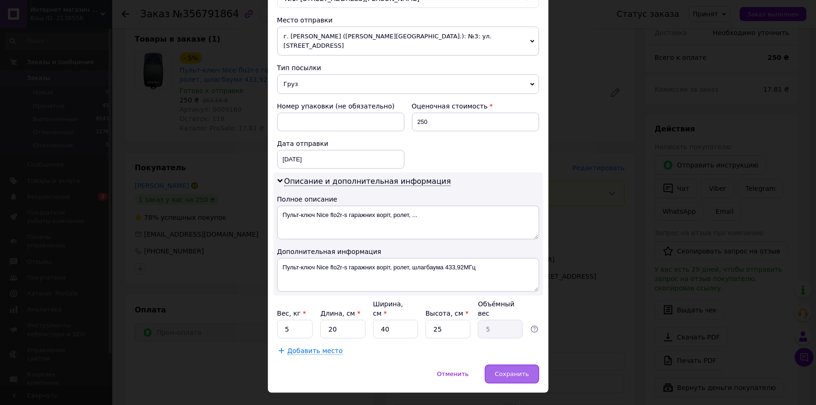
click at [507, 370] on span "Сохранить" at bounding box center [512, 373] width 34 height 7
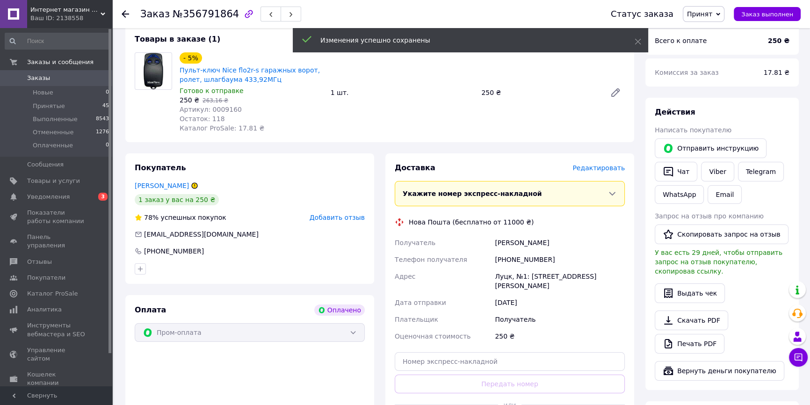
click at [125, 16] on use at bounding box center [125, 13] width 7 height 7
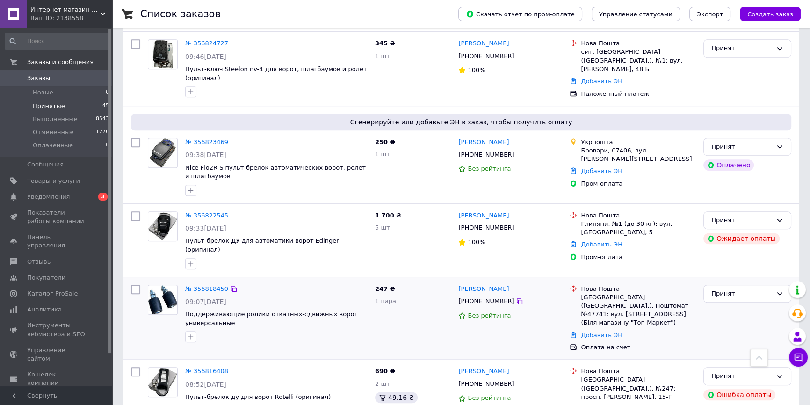
scroll to position [765, 0]
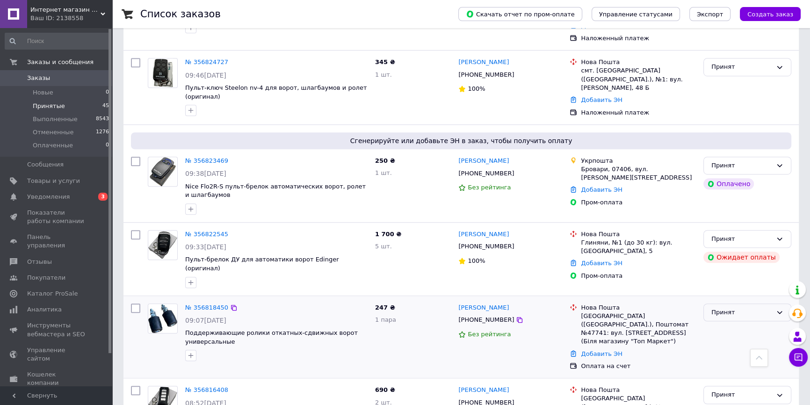
click at [748, 308] on div "Принят" at bounding box center [741, 313] width 61 height 10
click at [719, 323] on li "Выполнен" at bounding box center [746, 331] width 87 height 17
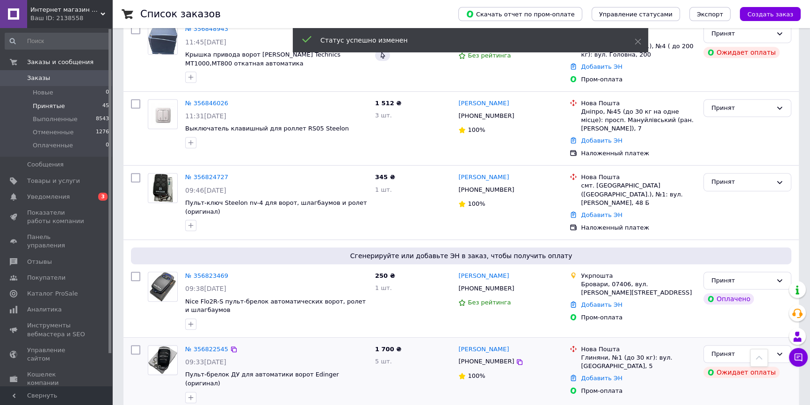
scroll to position [637, 0]
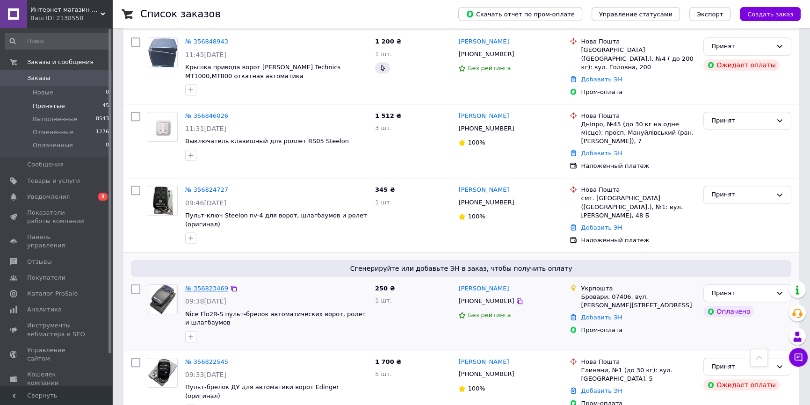
click at [210, 285] on link "№ 356823469" at bounding box center [206, 288] width 43 height 7
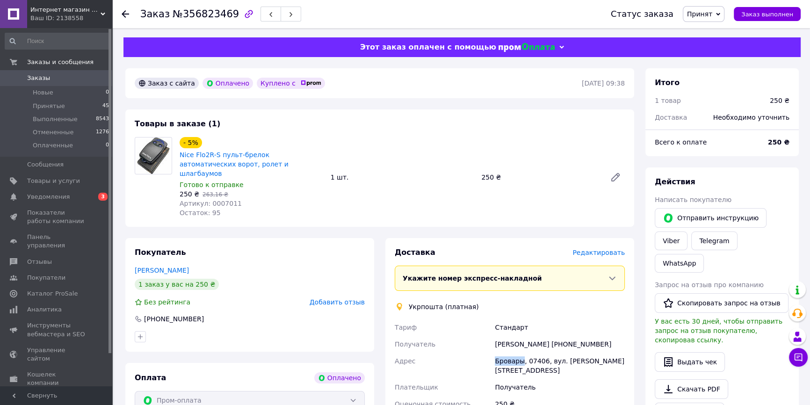
drag, startPoint x: 495, startPoint y: 350, endPoint x: 520, endPoint y: 354, distance: 25.5
click at [520, 354] on div "Бровары, 07406, вул. [PERSON_NAME][STREET_ADDRESS]" at bounding box center [560, 365] width 134 height 26
copy div "Бровары"
click at [597, 249] on span "Редактировать" at bounding box center [598, 252] width 52 height 7
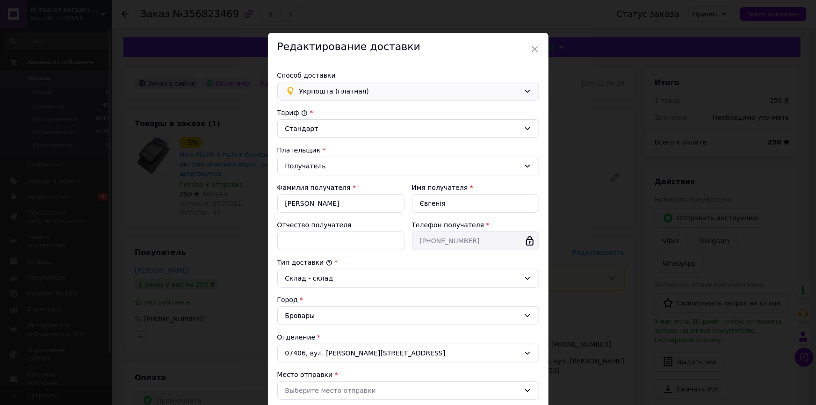
click at [333, 85] on div "Укрпошта (платная)" at bounding box center [408, 91] width 262 height 19
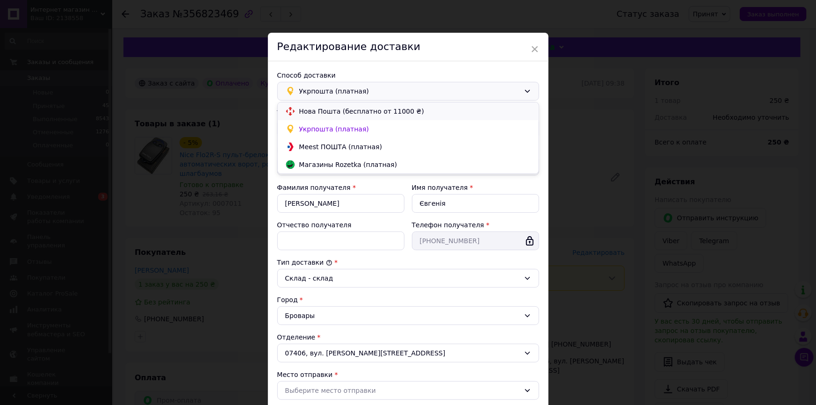
click at [315, 109] on span "Нова Пошта (бесплатно от 11000 ₴)" at bounding box center [415, 111] width 232 height 9
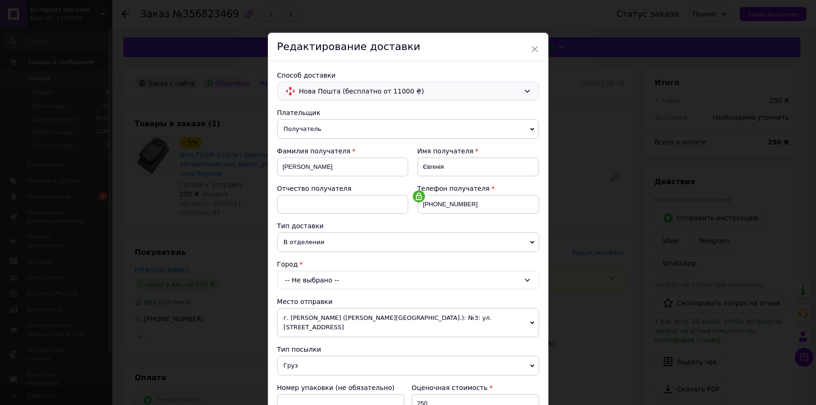
click at [315, 281] on div "-- Не выбрано --" at bounding box center [408, 280] width 262 height 19
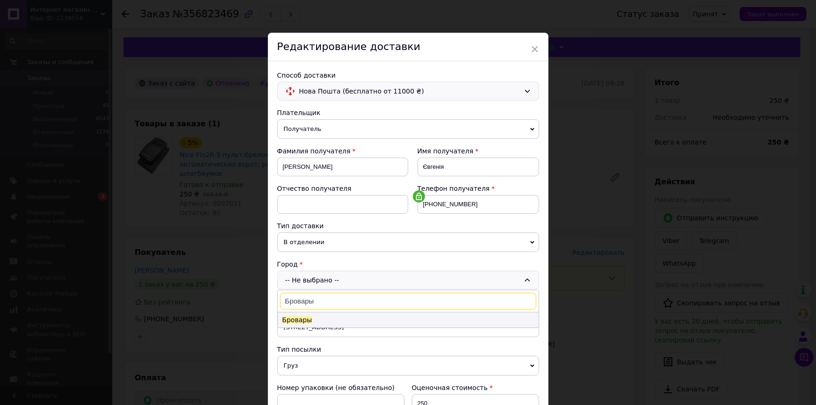
type input "Бровары"
click at [319, 318] on li "Бровары" at bounding box center [408, 319] width 261 height 15
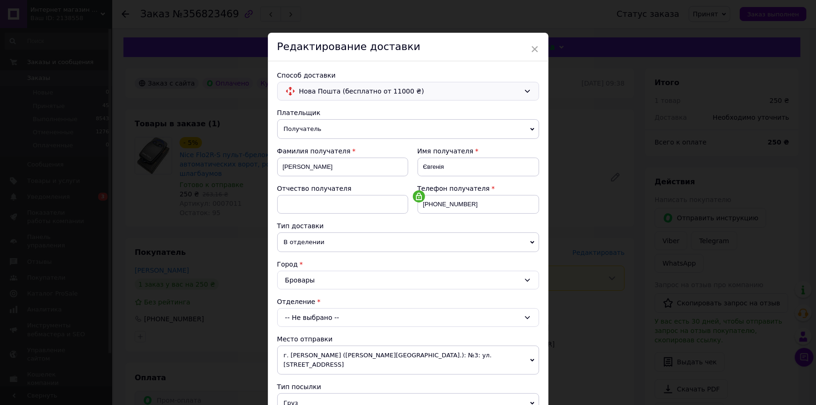
click at [320, 240] on span "В отделении" at bounding box center [408, 242] width 262 height 20
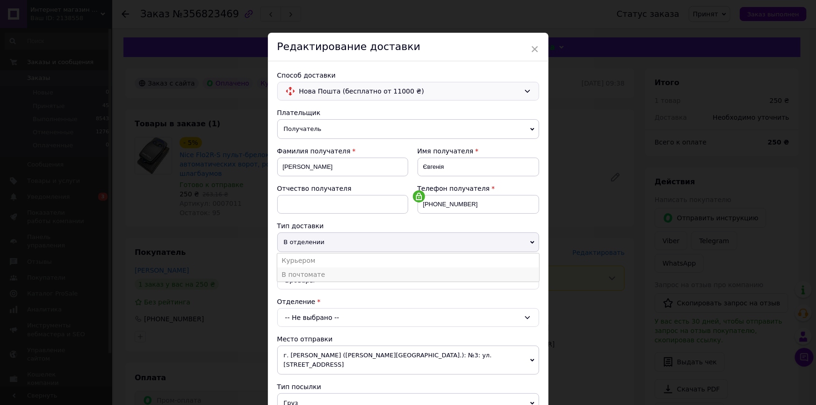
click at [307, 273] on li "В почтомате" at bounding box center [408, 274] width 262 height 14
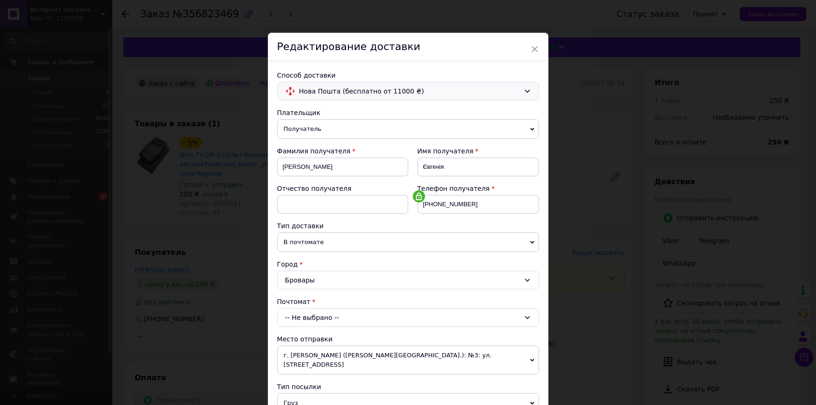
click at [317, 315] on div "-- Не выбрано --" at bounding box center [408, 317] width 262 height 19
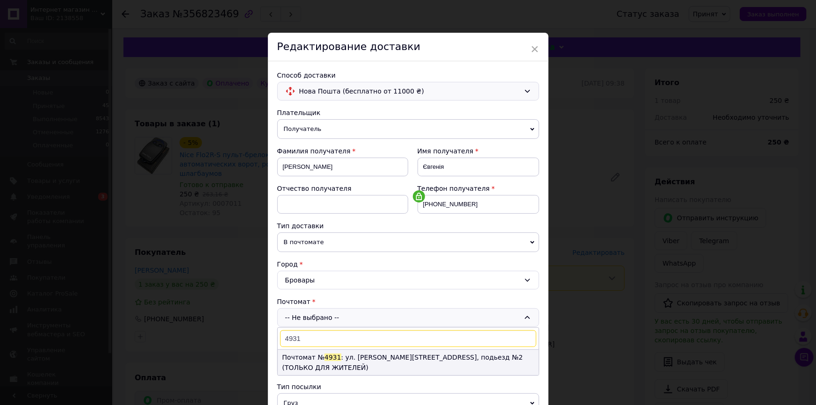
type input "4931"
click at [330, 354] on span "4931" at bounding box center [332, 356] width 17 height 7
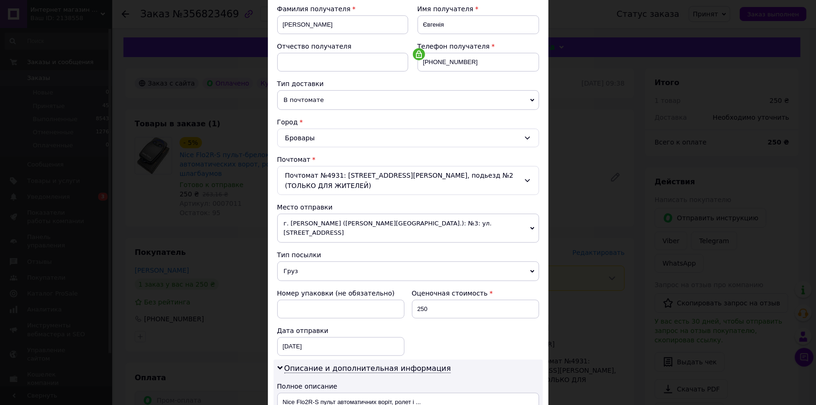
scroll to position [127, 0]
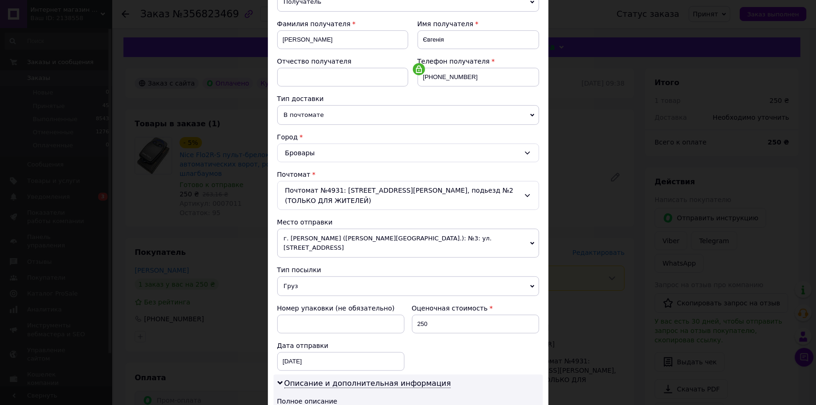
click at [369, 195] on div "Почтомат №4931: [STREET_ADDRESS][PERSON_NAME], подьезд №2 (ТОЛЬКО ДЛЯ ЖИТЕЛЕЙ)" at bounding box center [408, 195] width 262 height 29
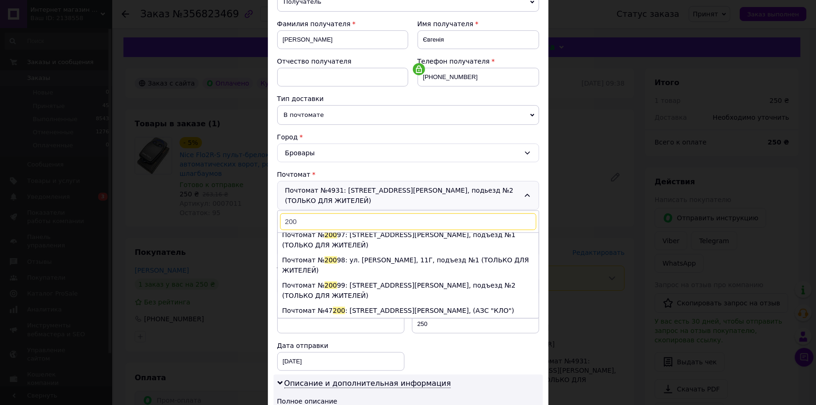
scroll to position [0, 0]
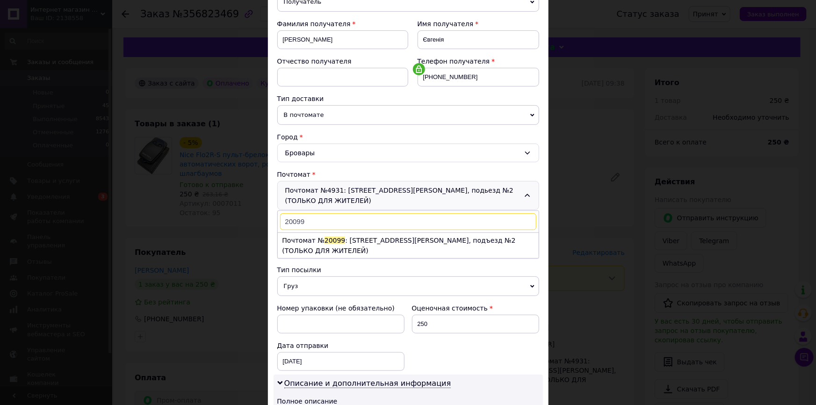
drag, startPoint x: 313, startPoint y: 220, endPoint x: 278, endPoint y: 222, distance: 35.6
click at [278, 222] on div "20099 Почтомат № 20099 : ул. [PERSON_NAME], 11Г, подъезд №2 (ТОЛЬКО ДЛЯ ЖИТЕЛЕЙ)" at bounding box center [408, 234] width 262 height 48
drag, startPoint x: 305, startPoint y: 217, endPoint x: 281, endPoint y: 218, distance: 24.3
click at [281, 218] on input "4928" at bounding box center [408, 221] width 256 height 17
drag, startPoint x: 311, startPoint y: 217, endPoint x: 283, endPoint y: 218, distance: 28.1
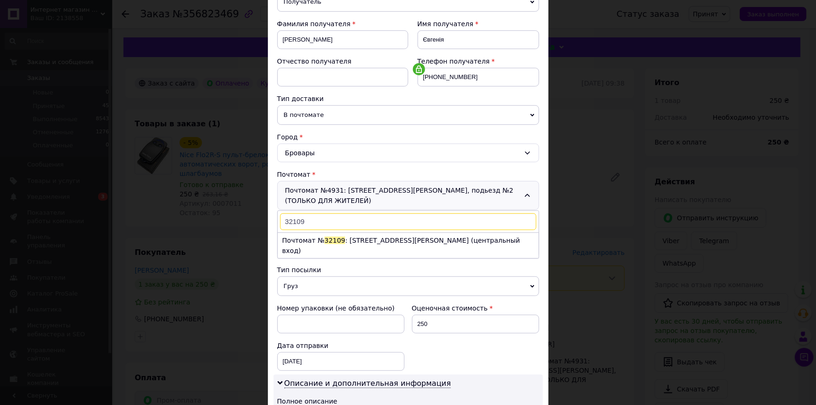
click at [283, 218] on input "32109" at bounding box center [408, 221] width 256 height 17
click at [303, 219] on input "32109" at bounding box center [408, 221] width 256 height 17
type input "32109"
click at [349, 238] on li "Почтомат № 32109 : ул. [PERSON_NAME][STREET_ADDRESS] (центральный вход)" at bounding box center [408, 245] width 261 height 25
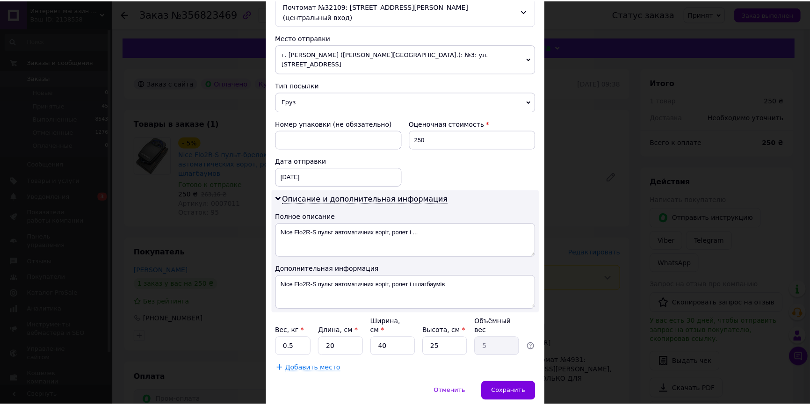
scroll to position [319, 0]
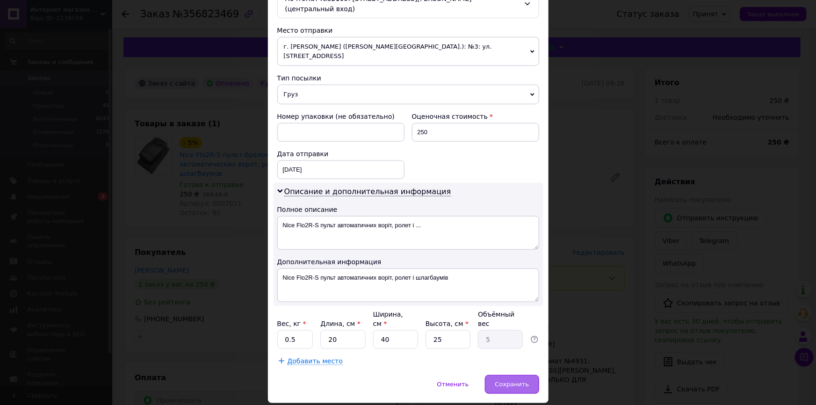
click at [515, 380] on span "Сохранить" at bounding box center [512, 383] width 34 height 7
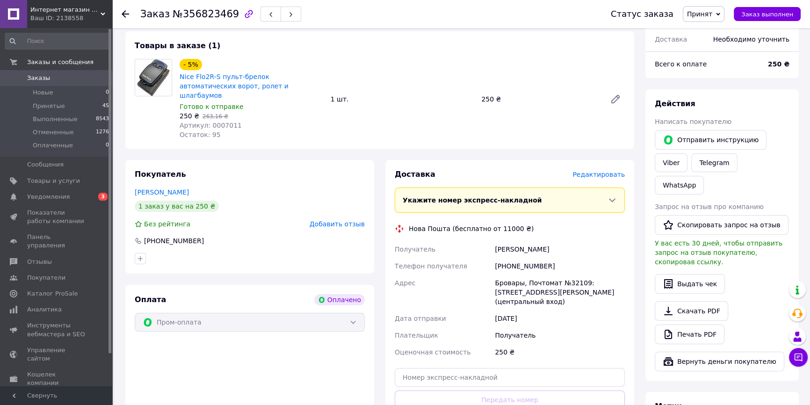
scroll to position [63, 0]
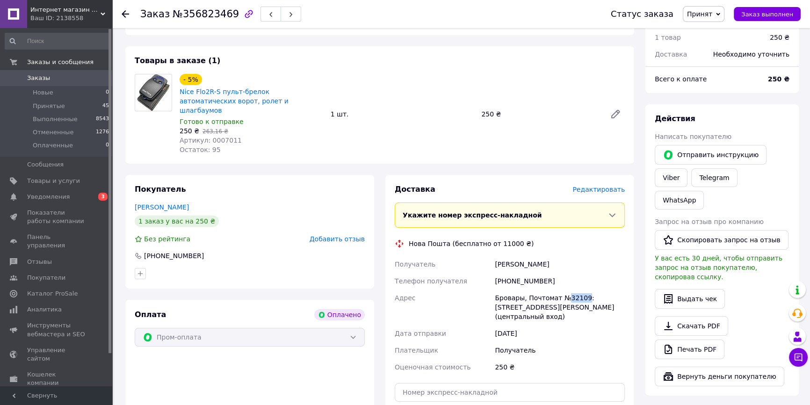
drag, startPoint x: 564, startPoint y: 288, endPoint x: 580, endPoint y: 286, distance: 16.1
click at [580, 289] on div "Бровары, Почтомат №32109: [STREET_ADDRESS][PERSON_NAME] (центральный вход)" at bounding box center [560, 307] width 134 height 36
drag, startPoint x: 526, startPoint y: 298, endPoint x: 531, endPoint y: 297, distance: 5.6
click at [531, 297] on div "Бровары, Почтомат №32109: [STREET_ADDRESS][PERSON_NAME] (центральный вход)" at bounding box center [560, 307] width 134 height 36
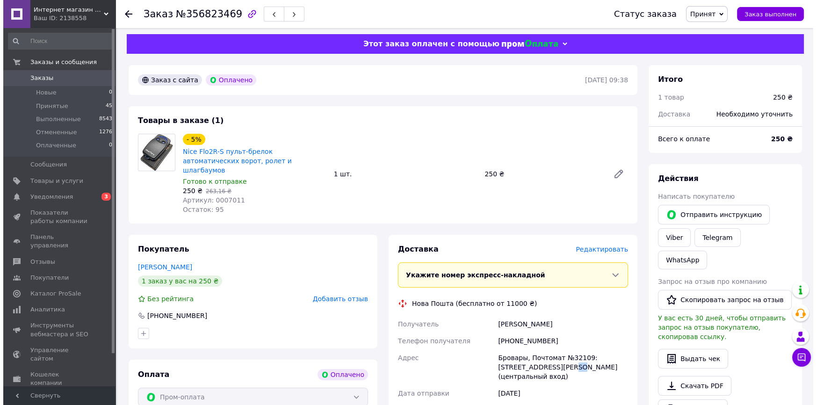
scroll to position [0, 0]
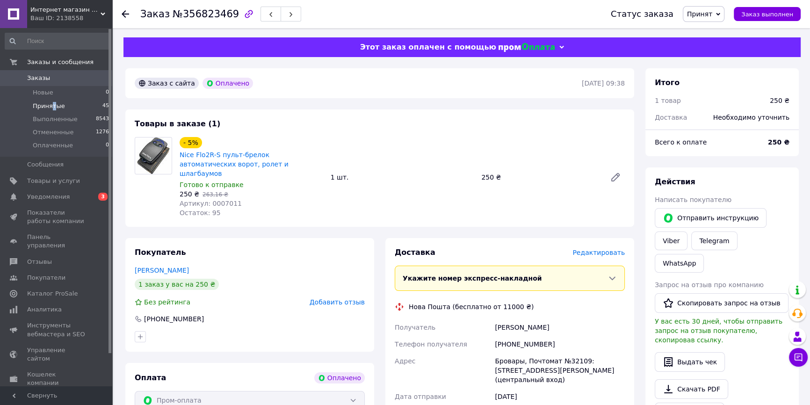
click at [52, 108] on span "Принятые" at bounding box center [49, 106] width 32 height 8
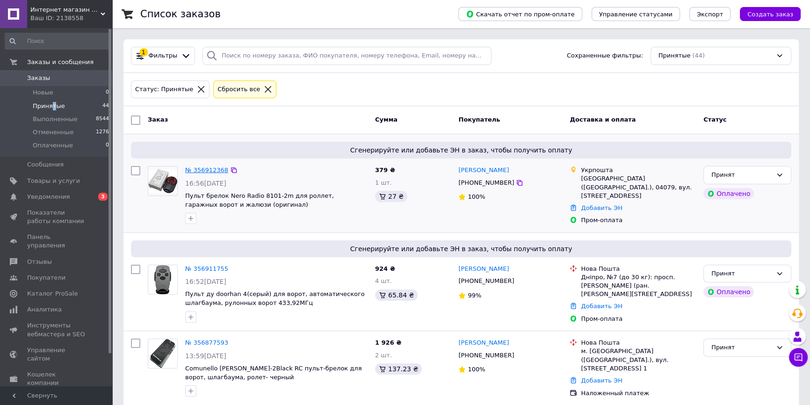
click at [201, 172] on link "№ 356912368" at bounding box center [206, 169] width 43 height 7
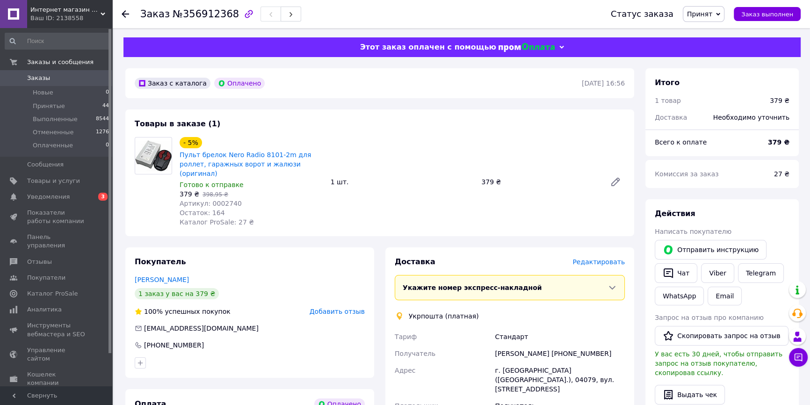
click at [623, 258] on span "Редактировать" at bounding box center [598, 261] width 52 height 7
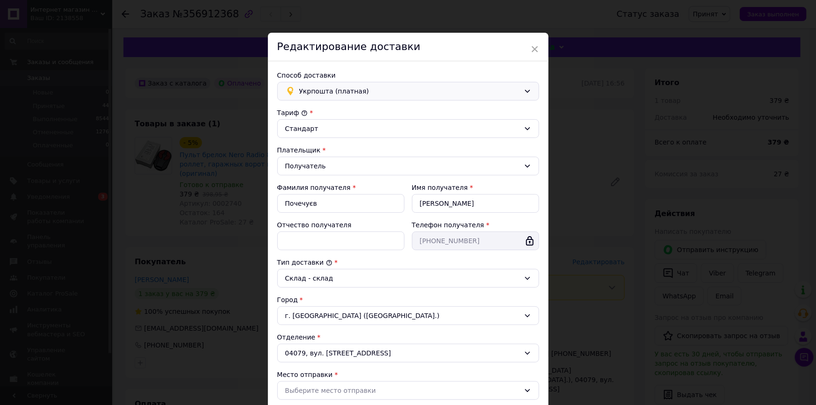
click at [351, 87] on span "Укрпошта (платная)" at bounding box center [409, 91] width 221 height 10
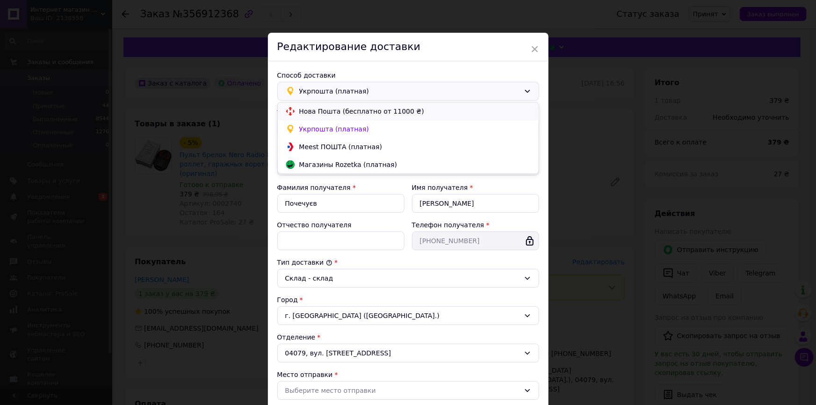
click at [338, 110] on span "Нова Пошта (бесплатно от 11000 ₴)" at bounding box center [415, 111] width 232 height 9
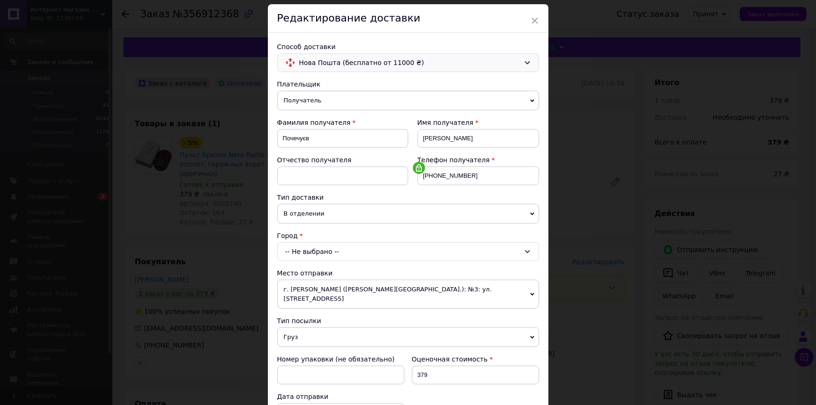
scroll to position [42, 0]
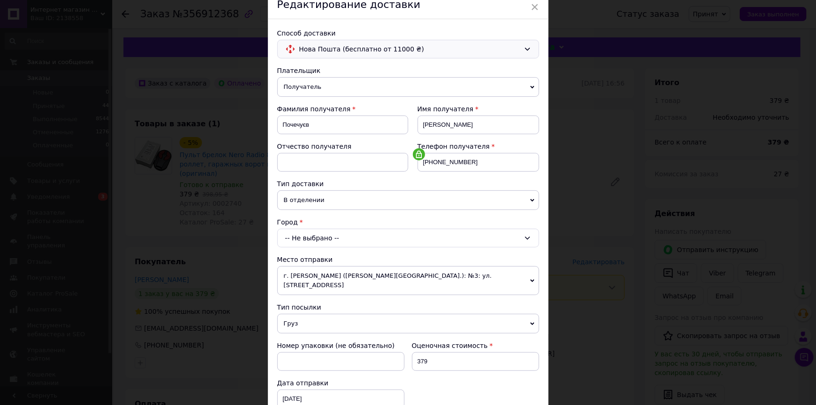
click at [306, 238] on div "-- Не выбрано --" at bounding box center [408, 238] width 262 height 19
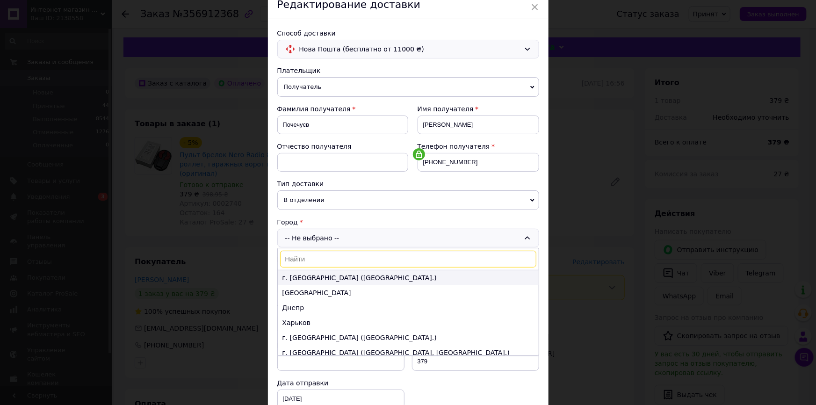
click at [295, 277] on li "г. [GEOGRAPHIC_DATA] ([GEOGRAPHIC_DATA].)" at bounding box center [408, 277] width 261 height 15
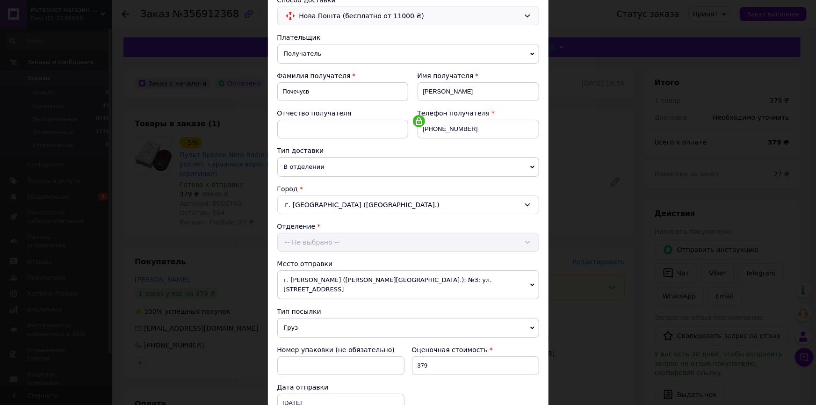
scroll to position [127, 0]
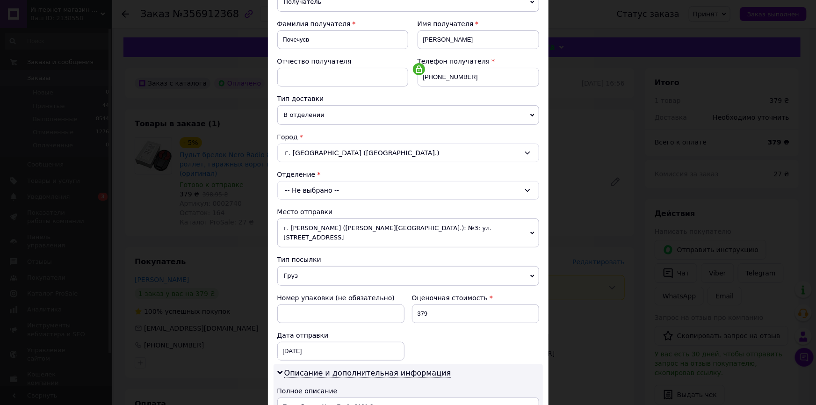
click at [298, 190] on div "-- Не выбрано --" at bounding box center [408, 190] width 262 height 19
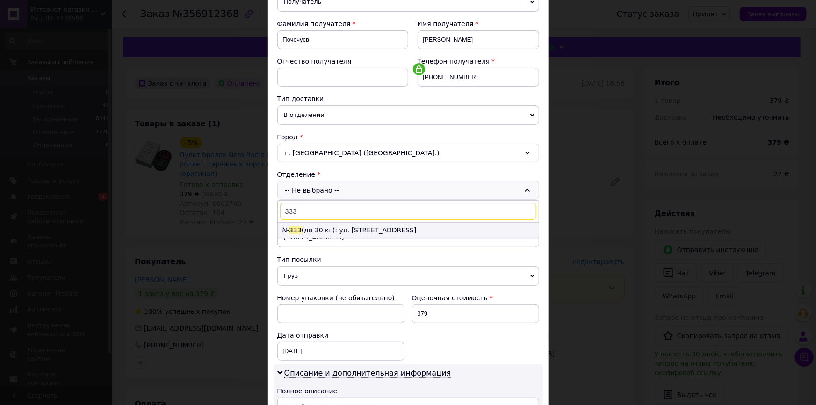
type input "333"
click at [346, 231] on li "№ 333 (до 30 кг): ул. [STREET_ADDRESS]" at bounding box center [408, 230] width 261 height 15
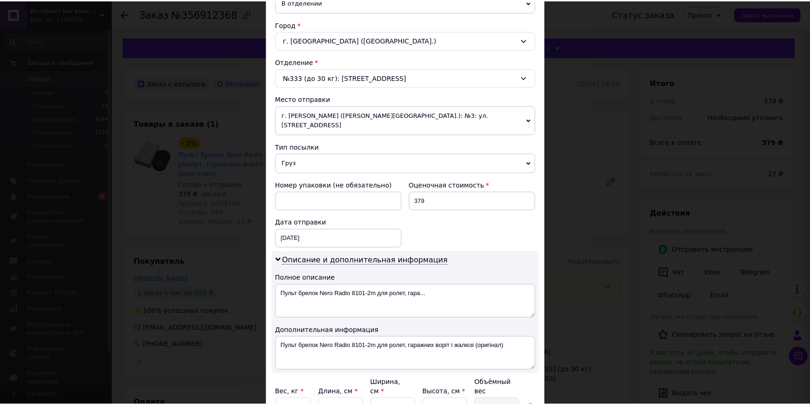
scroll to position [319, 0]
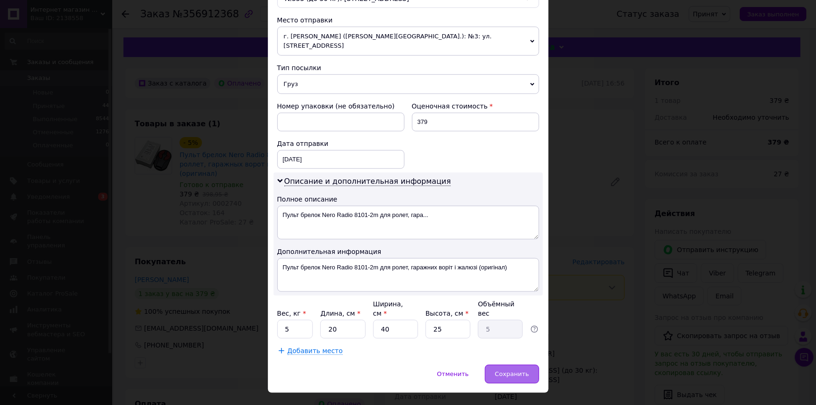
click at [512, 370] on span "Сохранить" at bounding box center [512, 373] width 34 height 7
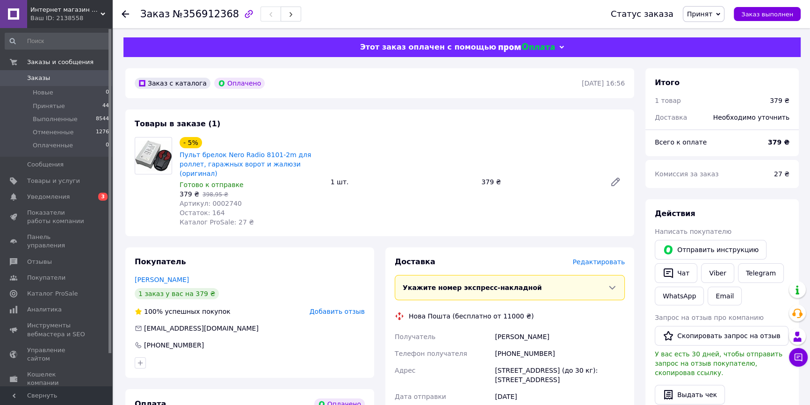
click at [122, 11] on icon at bounding box center [125, 13] width 7 height 7
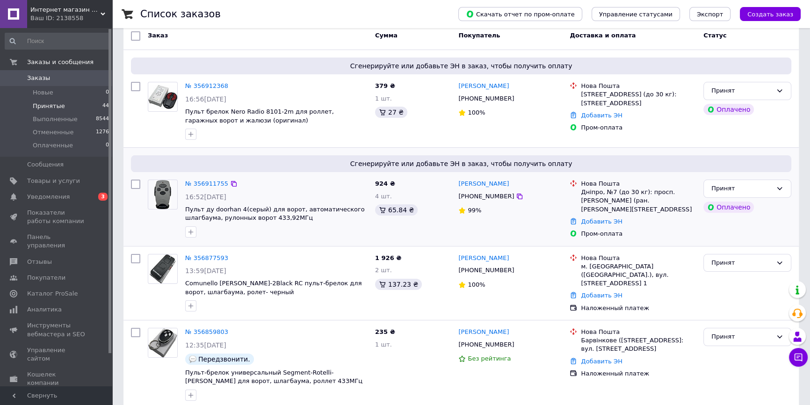
scroll to position [127, 0]
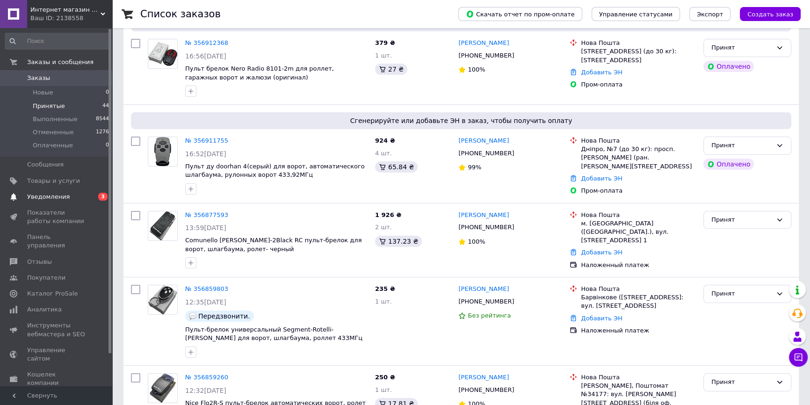
click at [58, 194] on span "Уведомления" at bounding box center [48, 197] width 43 height 8
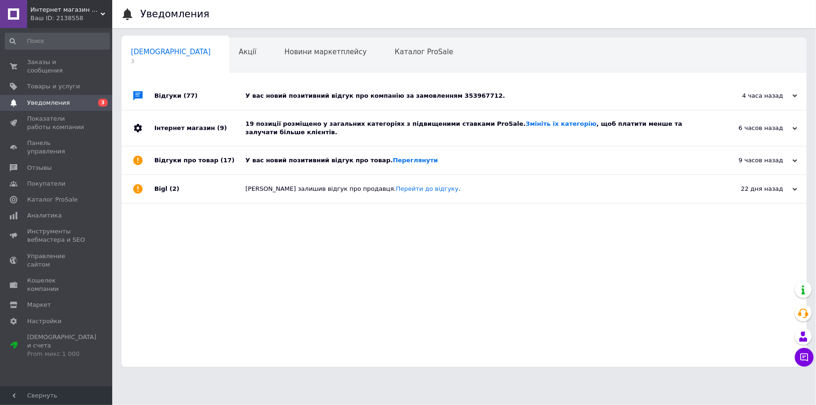
click at [327, 96] on div "У вас новий позитивний відгук про компанію за замовленням 353967712." at bounding box center [474, 96] width 458 height 8
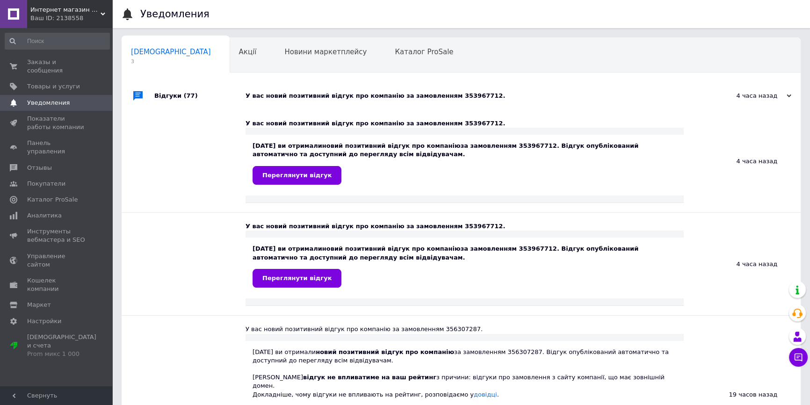
click at [306, 89] on div "У вас новий позитивний відгук про компанію за замовленням 353967712." at bounding box center [471, 96] width 452 height 28
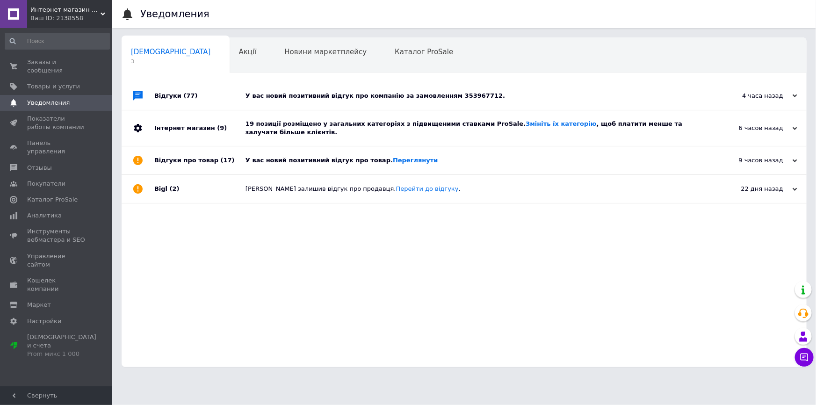
click at [306, 122] on div "19 позиції розміщено у загальних категоріях з підвищеними ставками ProSale. Змі…" at bounding box center [474, 128] width 458 height 17
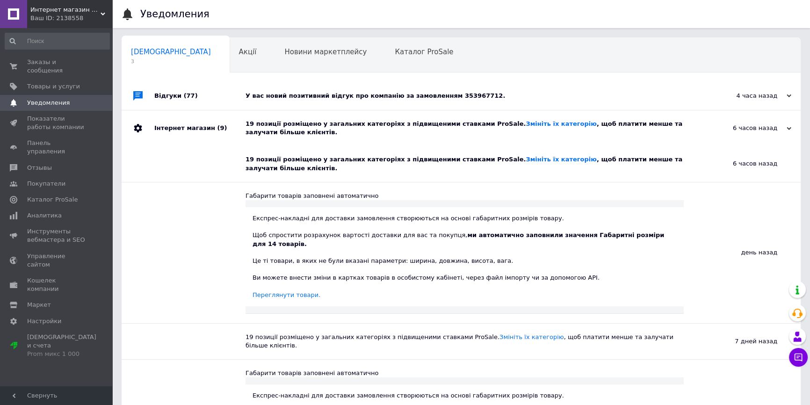
click at [306, 122] on div "19 позиції розміщено у загальних категоріях з підвищеними ставками ProSale. Змі…" at bounding box center [471, 128] width 452 height 17
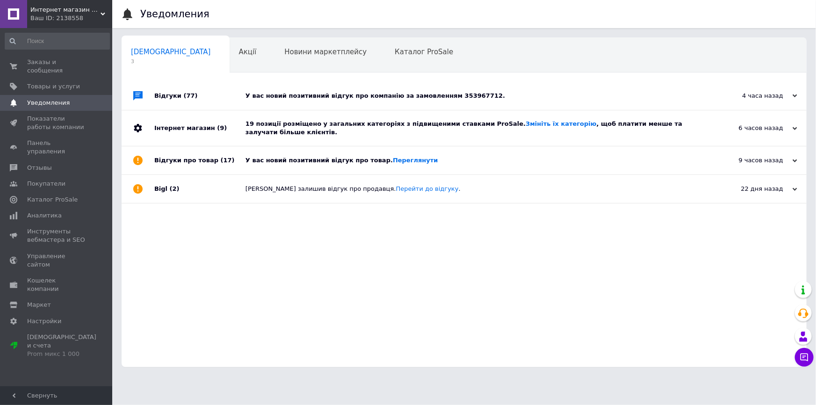
click at [301, 156] on div "У вас новий позитивний відгук про товар. [GEOGRAPHIC_DATA]" at bounding box center [474, 160] width 458 height 8
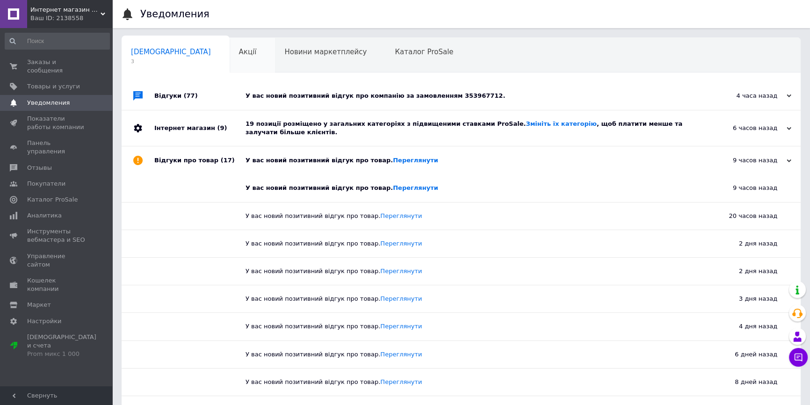
click at [230, 52] on div "Акції 0" at bounding box center [253, 56] width 46 height 36
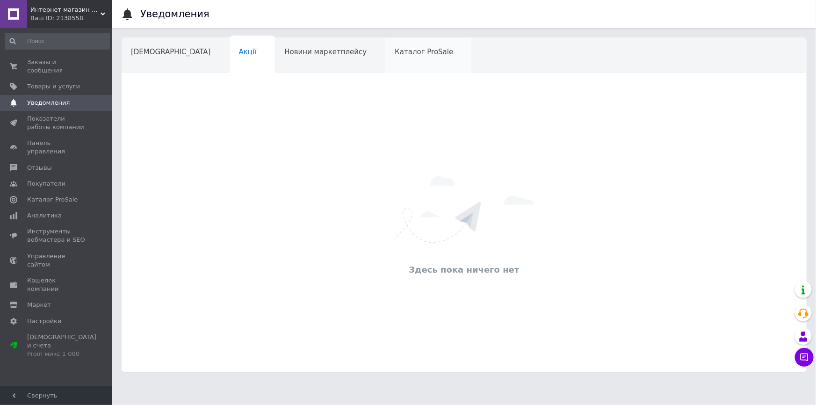
click at [395, 50] on span "Каталог ProSale" at bounding box center [424, 52] width 58 height 8
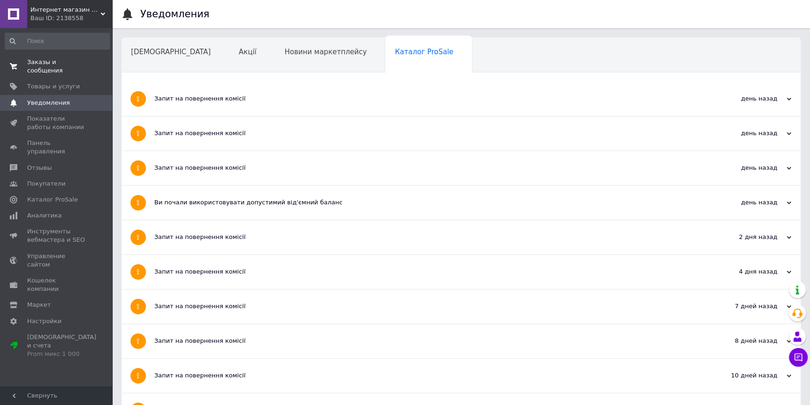
click at [65, 61] on span "Заказы и сообщения" at bounding box center [56, 66] width 59 height 17
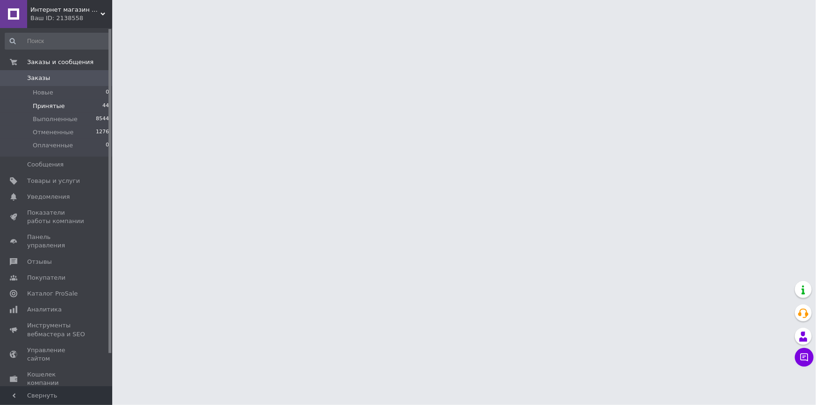
click at [49, 105] on span "Принятые" at bounding box center [49, 106] width 32 height 8
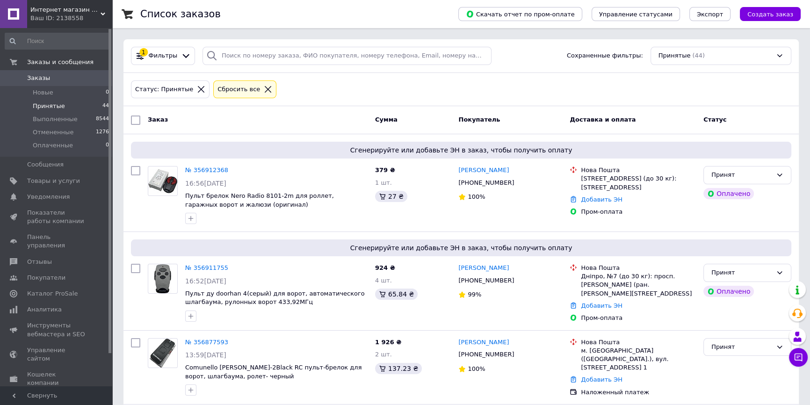
click at [60, 107] on span "Принятые" at bounding box center [49, 106] width 32 height 8
click at [799, 360] on icon at bounding box center [798, 357] width 8 height 8
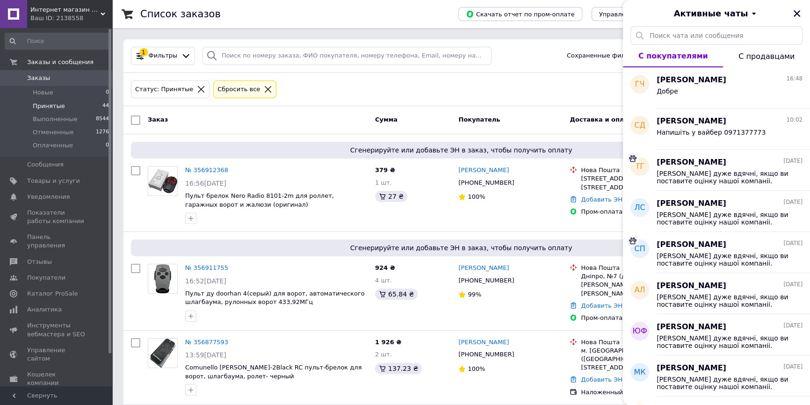
click at [797, 14] on icon "Закрыть" at bounding box center [796, 13] width 7 height 7
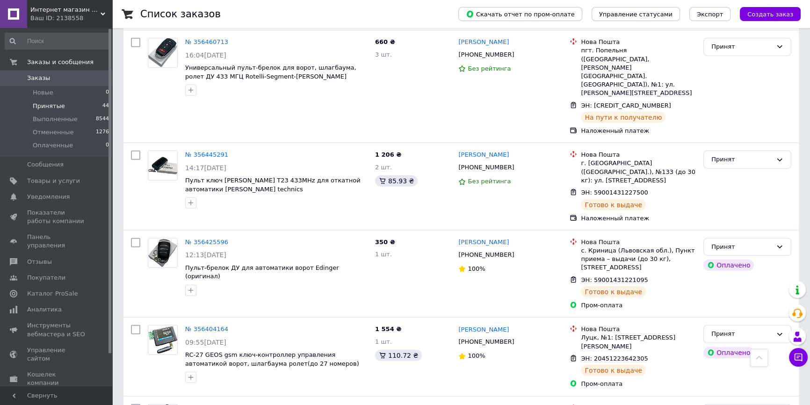
scroll to position [2898, 0]
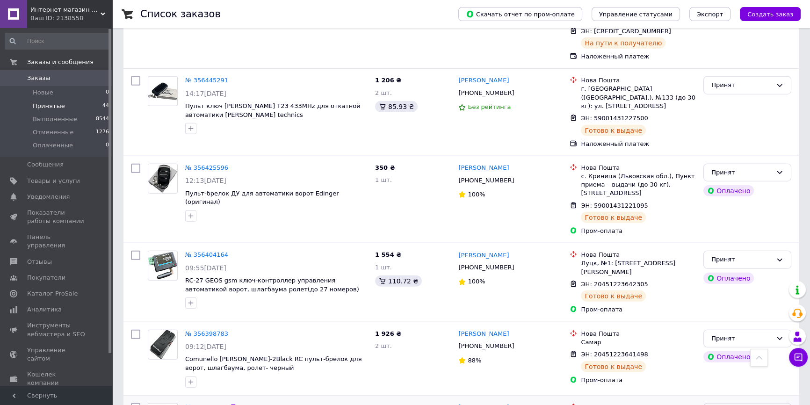
click at [745, 404] on div "Выполнен" at bounding box center [741, 412] width 61 height 10
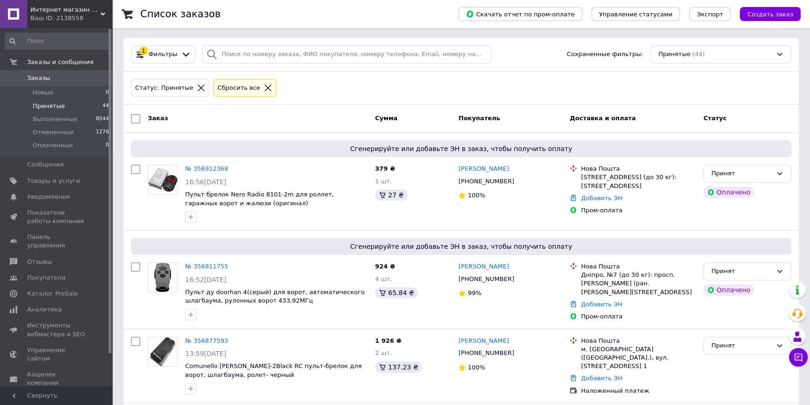
scroll to position [0, 0]
